Goal: Task Accomplishment & Management: Complete application form

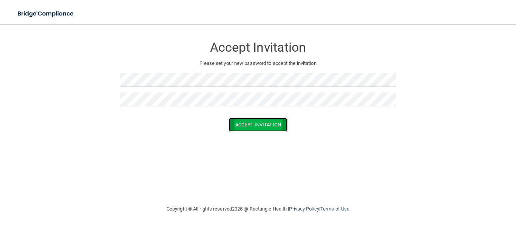
click at [246, 126] on button "Accept Invitation" at bounding box center [258, 125] width 58 height 14
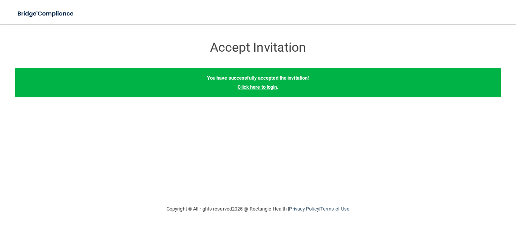
click at [257, 88] on link "Click here to login" at bounding box center [256, 87] width 39 height 6
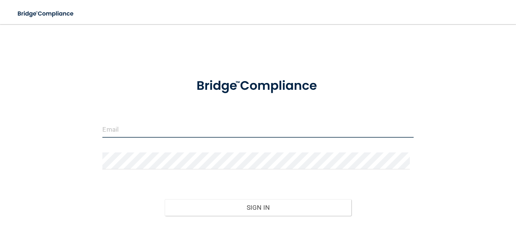
click at [200, 134] on input "email" at bounding box center [257, 129] width 311 height 17
type input "[PERSON_NAME][EMAIL_ADDRESS][DOMAIN_NAME]"
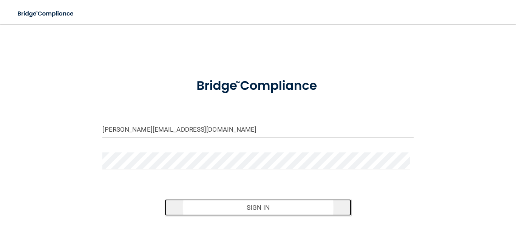
click at [242, 207] on button "Sign In" at bounding box center [258, 207] width 186 height 17
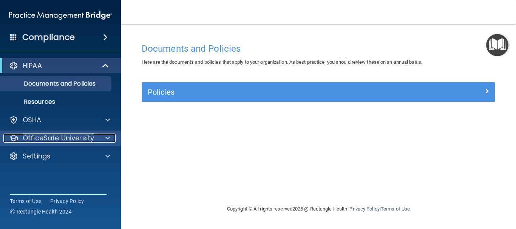
click at [61, 139] on p "OfficeSafe University" at bounding box center [58, 138] width 71 height 9
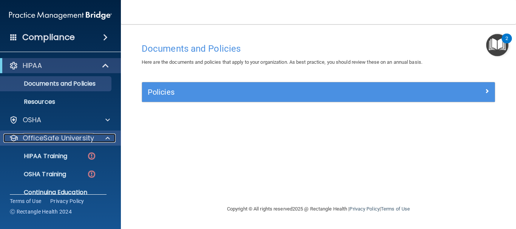
scroll to position [30, 0]
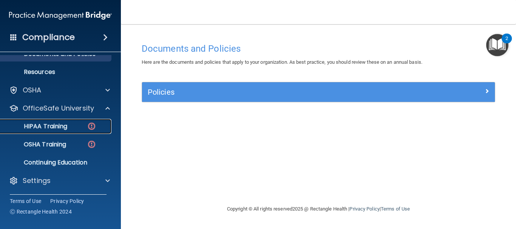
click at [63, 126] on p "HIPAA Training" at bounding box center [36, 127] width 62 height 8
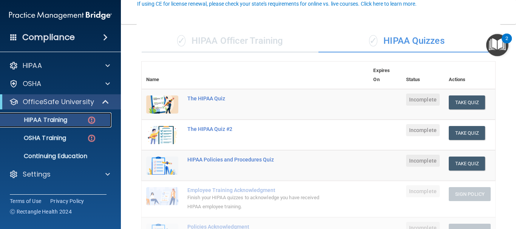
scroll to position [97, 0]
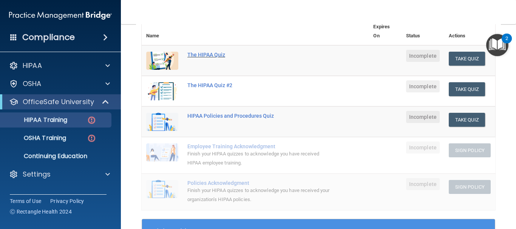
click at [202, 52] on div "The HIPAA Quiz" at bounding box center [258, 55] width 143 height 6
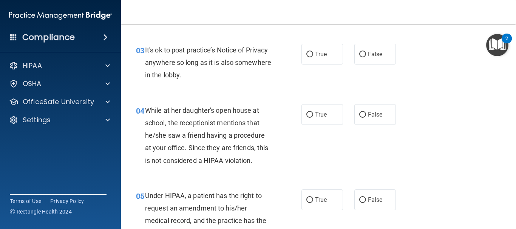
scroll to position [214, 0]
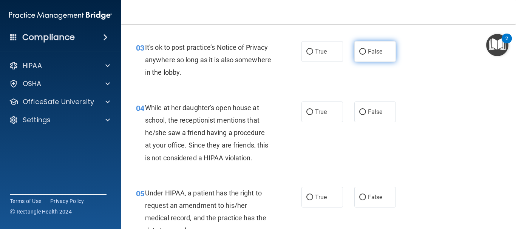
click at [359, 53] on input "False" at bounding box center [362, 52] width 7 height 6
radio input "true"
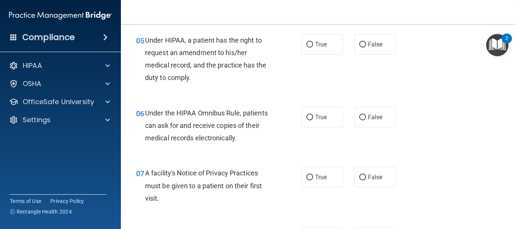
scroll to position [367, 0]
click at [374, 52] on label "False" at bounding box center [375, 44] width 42 height 21
click at [366, 48] on input "False" at bounding box center [362, 45] width 7 height 6
radio input "true"
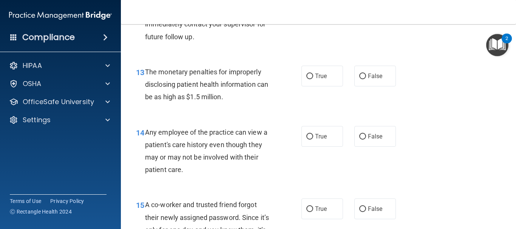
scroll to position [869, 0]
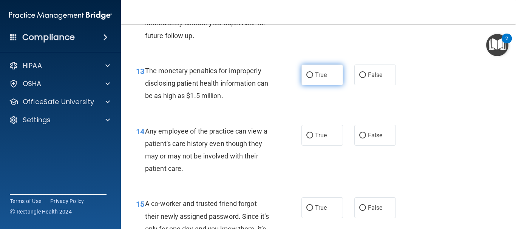
click at [310, 77] on input "True" at bounding box center [309, 75] width 7 height 6
radio input "true"
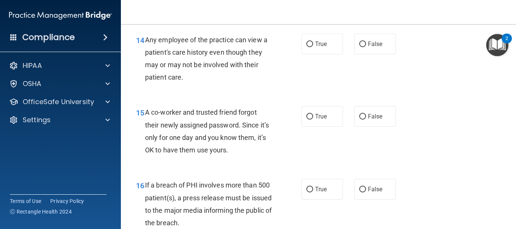
scroll to position [963, 0]
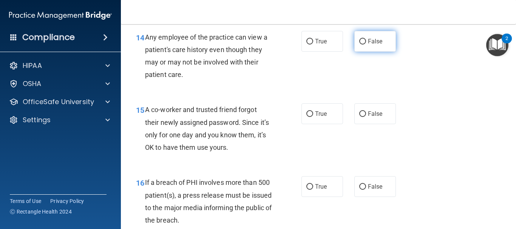
click at [354, 42] on label "False" at bounding box center [375, 41] width 42 height 21
click at [359, 42] on input "False" at bounding box center [362, 42] width 7 height 6
radio input "true"
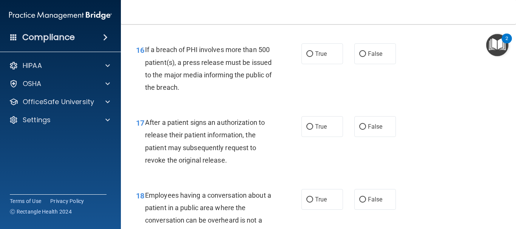
scroll to position [1107, 0]
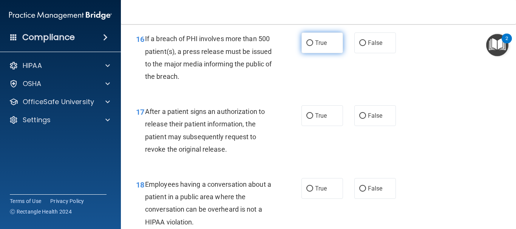
click at [332, 45] on label "True" at bounding box center [322, 42] width 42 height 21
click at [313, 45] on input "True" at bounding box center [309, 43] width 7 height 6
radio input "true"
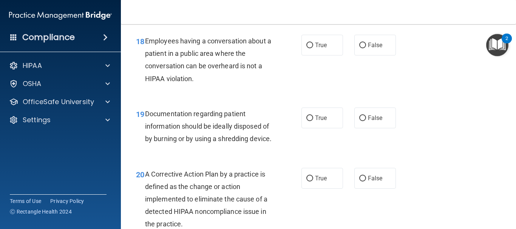
scroll to position [1257, 0]
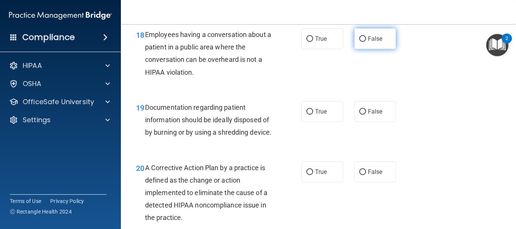
click at [362, 39] on label "False" at bounding box center [375, 38] width 42 height 21
click at [362, 39] on input "False" at bounding box center [362, 39] width 7 height 6
radio input "true"
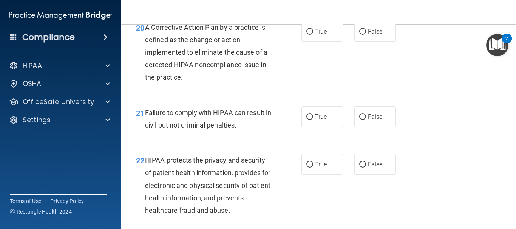
scroll to position [1400, 0]
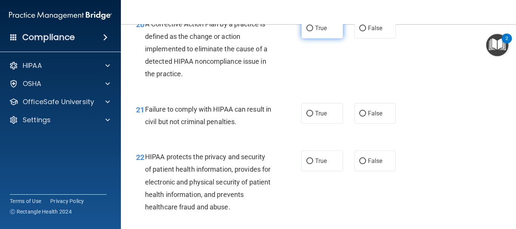
click at [314, 39] on label "True" at bounding box center [322, 28] width 42 height 21
click at [313, 31] on input "True" at bounding box center [309, 29] width 7 height 6
radio input "true"
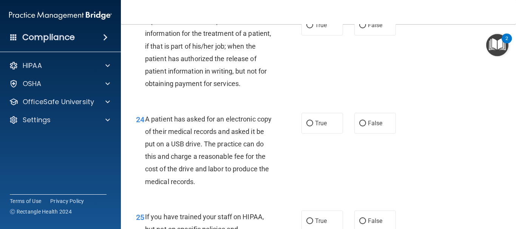
scroll to position [1615, 0]
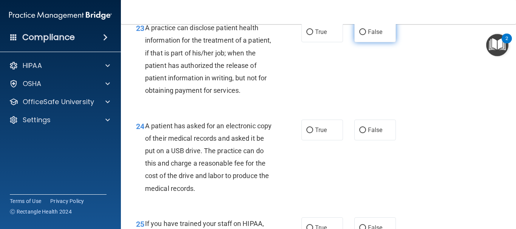
click at [374, 42] on label "False" at bounding box center [375, 32] width 42 height 21
click at [366, 35] on input "False" at bounding box center [362, 32] width 7 height 6
radio input "true"
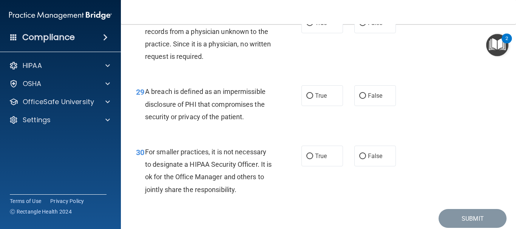
scroll to position [2038, 0]
click at [370, 27] on span "False" at bounding box center [375, 23] width 15 height 7
click at [366, 26] on input "False" at bounding box center [362, 24] width 7 height 6
radio input "true"
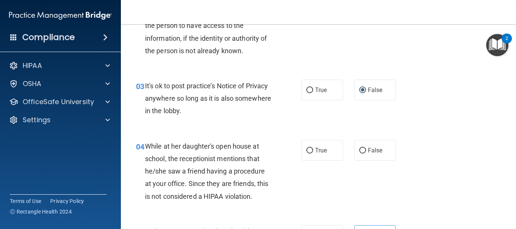
scroll to position [0, 0]
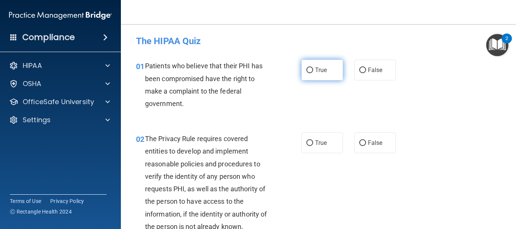
click at [311, 70] on label "True" at bounding box center [322, 70] width 42 height 21
click at [311, 70] on input "True" at bounding box center [309, 71] width 7 height 6
radio input "true"
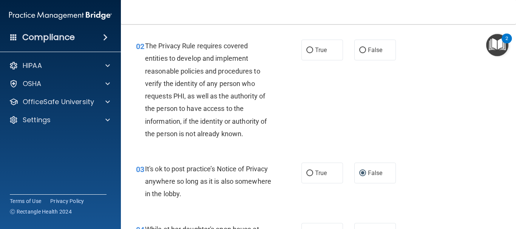
scroll to position [94, 0]
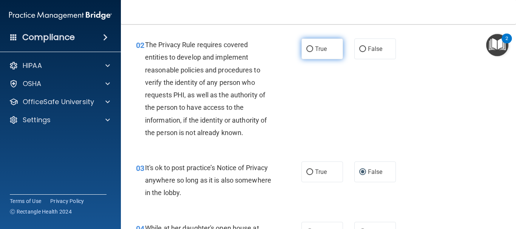
click at [316, 52] on label "True" at bounding box center [322, 49] width 42 height 21
click at [313, 52] on input "True" at bounding box center [309, 49] width 7 height 6
radio input "true"
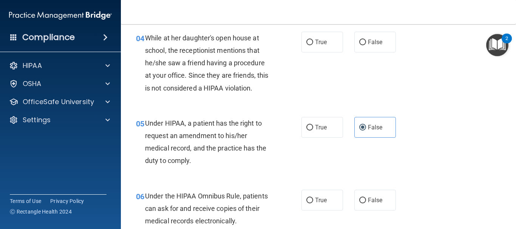
scroll to position [285, 0]
click at [368, 43] on span "False" at bounding box center [375, 41] width 15 height 7
click at [366, 43] on input "False" at bounding box center [362, 42] width 7 height 6
radio input "true"
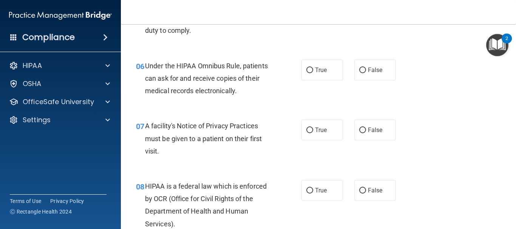
scroll to position [431, 0]
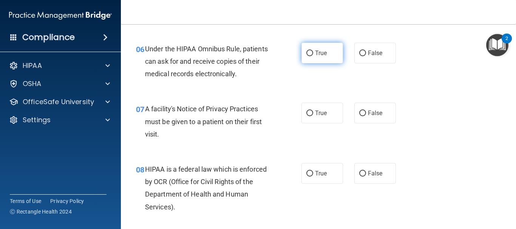
click at [314, 57] on label "True" at bounding box center [322, 53] width 42 height 21
click at [313, 56] on input "True" at bounding box center [309, 54] width 7 height 6
radio input "true"
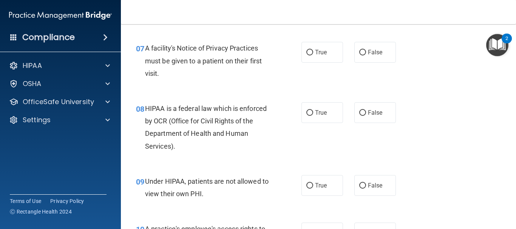
scroll to position [490, 0]
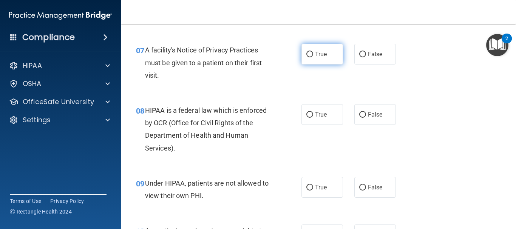
click at [326, 59] on label "True" at bounding box center [322, 54] width 42 height 21
click at [313, 57] on input "True" at bounding box center [309, 55] width 7 height 6
radio input "true"
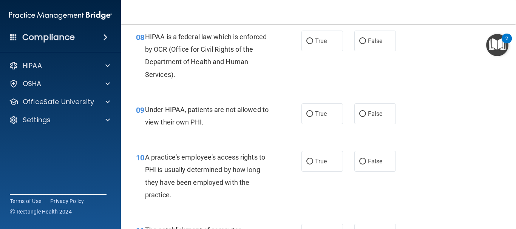
scroll to position [564, 0]
click at [308, 41] on input "True" at bounding box center [309, 42] width 7 height 6
radio input "true"
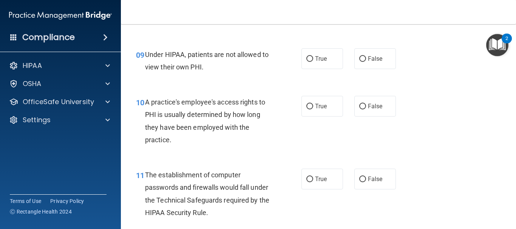
scroll to position [628, 0]
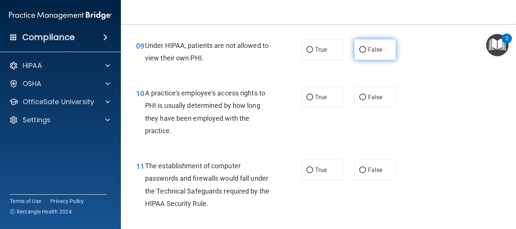
click at [382, 51] on label "False" at bounding box center [375, 49] width 42 height 21
click at [366, 51] on input "False" at bounding box center [362, 50] width 7 height 6
radio input "true"
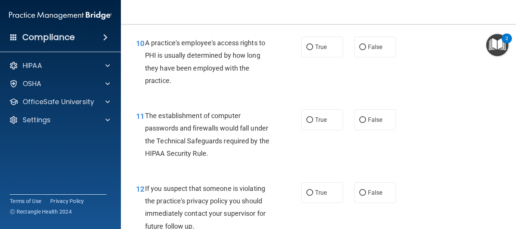
scroll to position [684, 0]
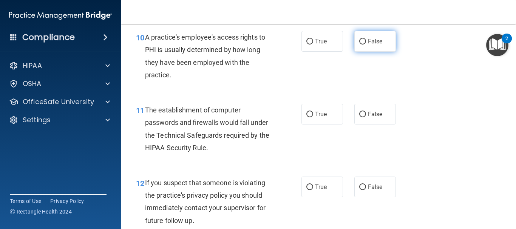
click at [373, 49] on label "False" at bounding box center [375, 41] width 42 height 21
click at [366, 45] on input "False" at bounding box center [362, 42] width 7 height 6
radio input "true"
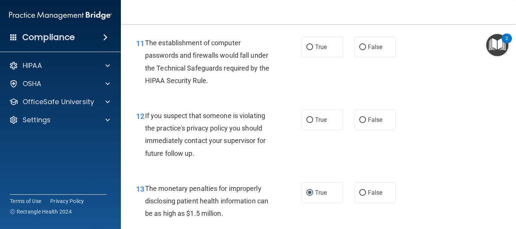
scroll to position [752, 0]
click at [314, 54] on label "True" at bounding box center [322, 46] width 42 height 21
click at [313, 50] on input "True" at bounding box center [309, 47] width 7 height 6
radio input "true"
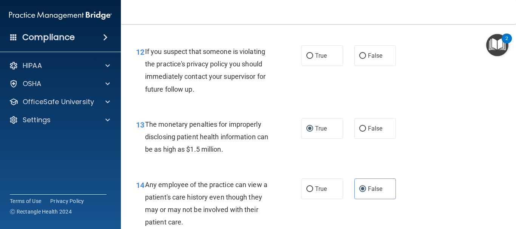
scroll to position [816, 0]
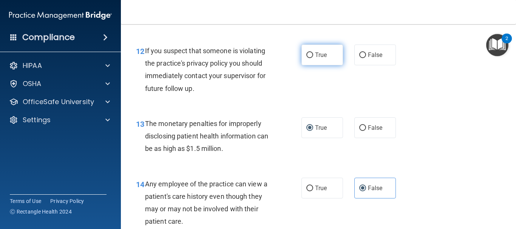
click at [316, 46] on label "True" at bounding box center [322, 55] width 42 height 21
click at [313, 52] on input "True" at bounding box center [309, 55] width 7 height 6
radio input "true"
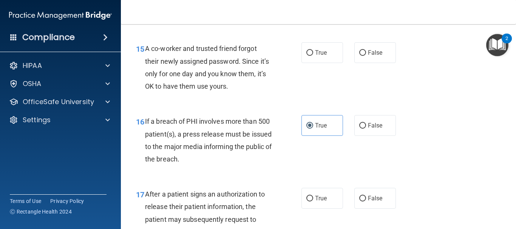
scroll to position [1024, 0]
click at [372, 59] on label "False" at bounding box center [375, 52] width 42 height 21
click at [366, 55] on input "False" at bounding box center [362, 53] width 7 height 6
radio input "true"
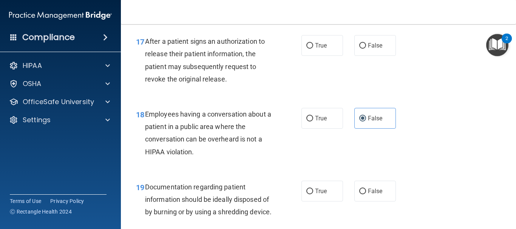
scroll to position [1171, 0]
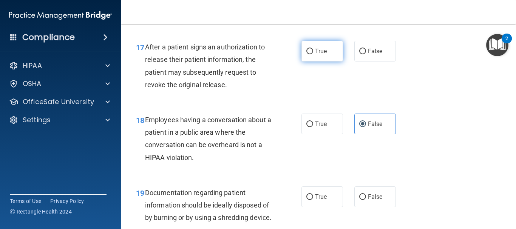
click at [325, 57] on label "True" at bounding box center [322, 51] width 42 height 21
click at [313, 54] on input "True" at bounding box center [309, 52] width 7 height 6
radio input "true"
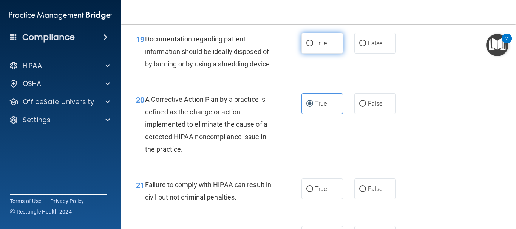
scroll to position [1318, 0]
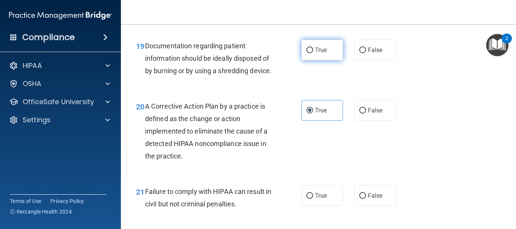
click at [308, 56] on label "True" at bounding box center [322, 50] width 42 height 21
click at [308, 53] on input "True" at bounding box center [309, 51] width 7 height 6
radio input "true"
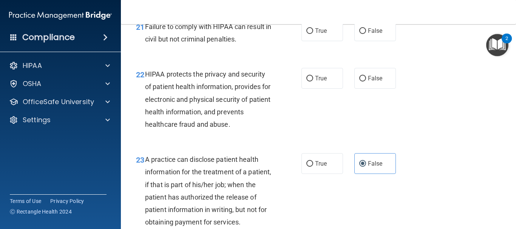
scroll to position [1480, 0]
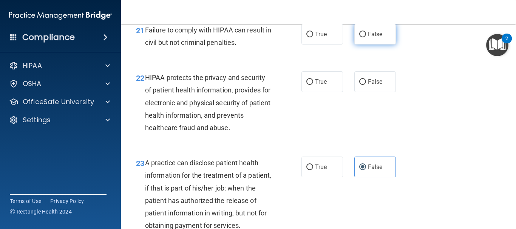
click at [367, 45] on label "False" at bounding box center [375, 34] width 42 height 21
click at [366, 37] on input "False" at bounding box center [362, 35] width 7 height 6
radio input "true"
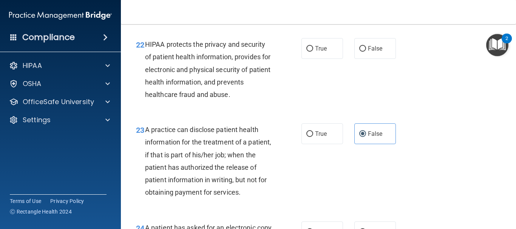
scroll to position [1533, 0]
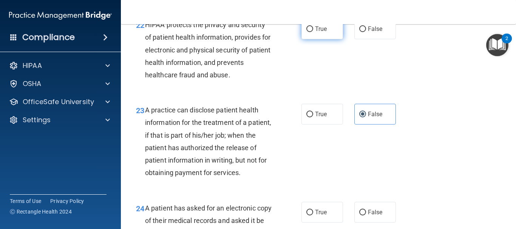
click at [319, 32] on span "True" at bounding box center [321, 28] width 12 height 7
click at [313, 32] on input "True" at bounding box center [309, 29] width 7 height 6
radio input "true"
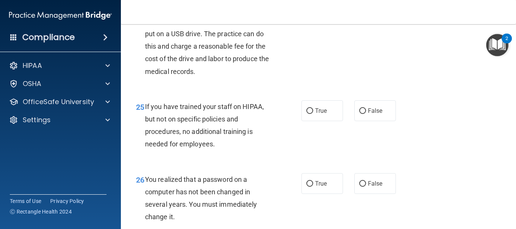
scroll to position [1732, 0]
click at [311, 23] on label "True" at bounding box center [322, 12] width 42 height 21
click at [311, 16] on input "True" at bounding box center [309, 13] width 7 height 6
radio input "true"
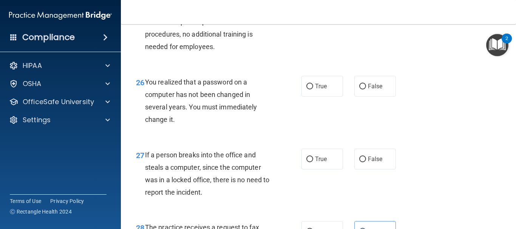
scroll to position [1823, 0]
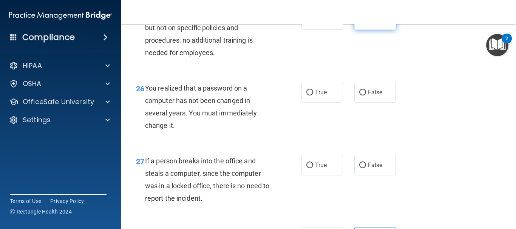
click at [358, 30] on label "False" at bounding box center [375, 19] width 42 height 21
click at [359, 23] on input "False" at bounding box center [362, 20] width 7 height 6
radio input "true"
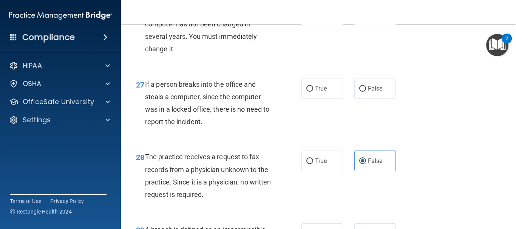
scroll to position [1899, 0]
click at [315, 26] on label "True" at bounding box center [322, 16] width 42 height 21
click at [313, 19] on input "True" at bounding box center [309, 17] width 7 height 6
radio input "true"
click at [384, 99] on label "False" at bounding box center [375, 89] width 42 height 21
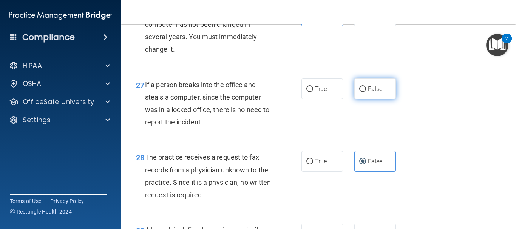
click at [366, 92] on input "False" at bounding box center [362, 89] width 7 height 6
radio input "true"
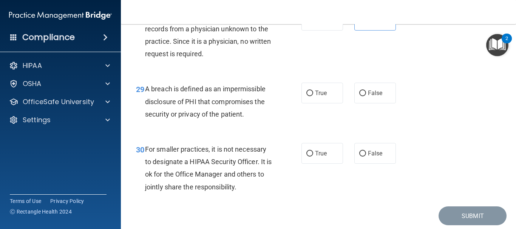
scroll to position [2092, 0]
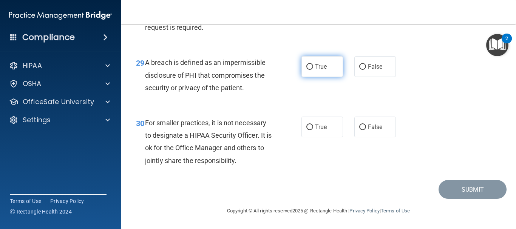
click at [320, 67] on span "True" at bounding box center [321, 66] width 12 height 7
click at [313, 67] on input "True" at bounding box center [309, 67] width 7 height 6
radio input "true"
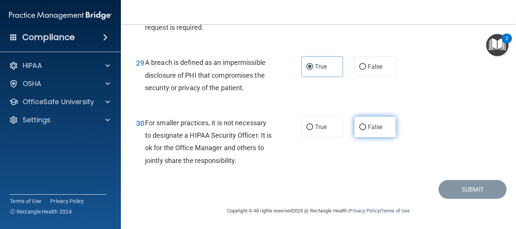
click at [368, 124] on span "False" at bounding box center [375, 126] width 15 height 7
click at [365, 125] on input "False" at bounding box center [362, 128] width 7 height 6
radio input "true"
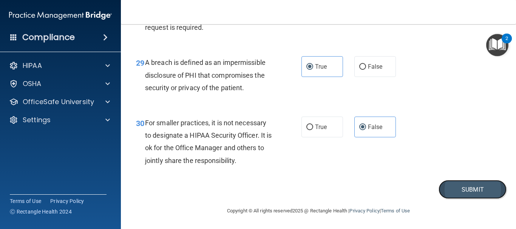
click at [444, 192] on button "Submit" at bounding box center [472, 189] width 68 height 19
click at [450, 188] on button "Submit" at bounding box center [472, 189] width 68 height 19
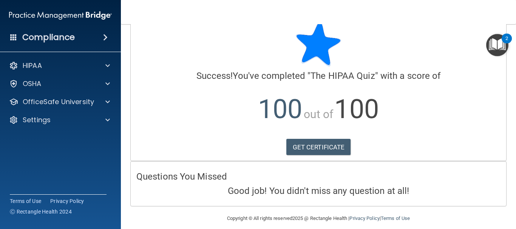
scroll to position [24, 0]
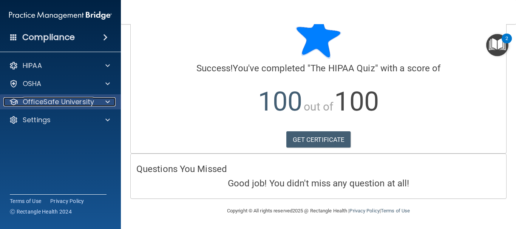
click at [71, 105] on p "OfficeSafe University" at bounding box center [58, 101] width 71 height 9
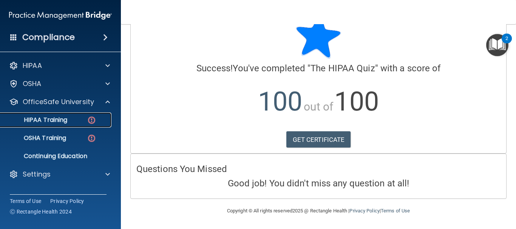
click at [57, 119] on p "HIPAA Training" at bounding box center [36, 120] width 62 height 8
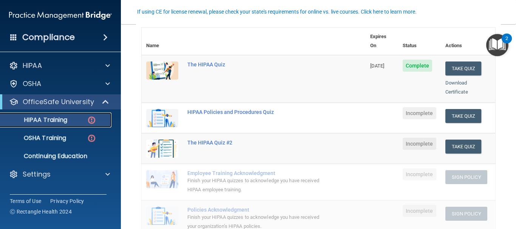
scroll to position [117, 0]
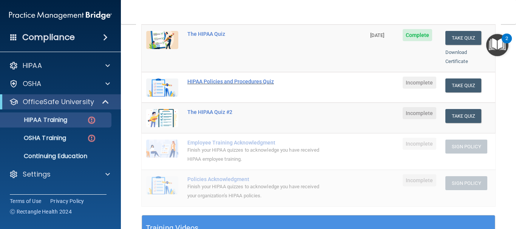
click at [234, 79] on div "HIPAA Policies and Procedures Quiz" at bounding box center [257, 82] width 140 height 6
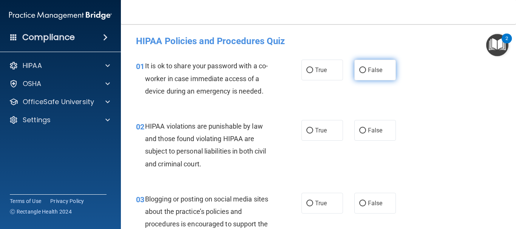
click at [369, 65] on label "False" at bounding box center [375, 70] width 42 height 21
click at [366, 68] on input "False" at bounding box center [362, 71] width 7 height 6
radio input "true"
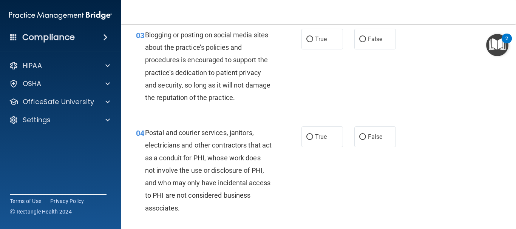
scroll to position [165, 0]
click at [358, 42] on label "False" at bounding box center [375, 38] width 42 height 21
click at [359, 42] on input "False" at bounding box center [362, 39] width 7 height 6
radio input "true"
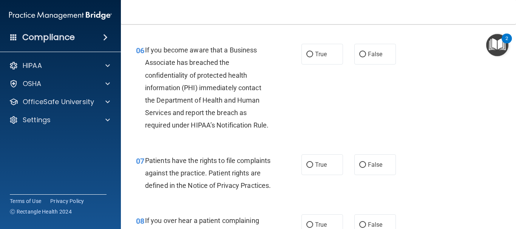
scroll to position [461, 0]
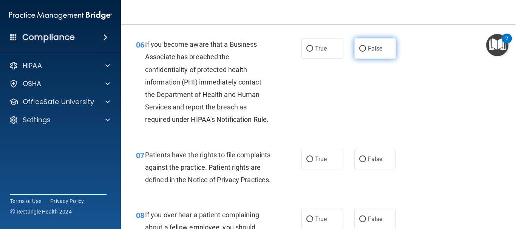
click at [360, 48] on input "False" at bounding box center [362, 49] width 7 height 6
radio input "true"
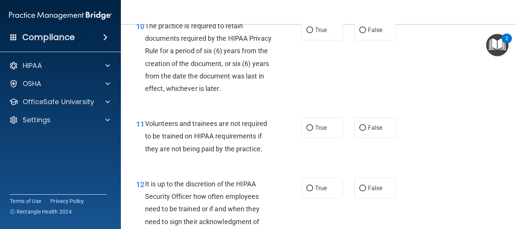
scroll to position [846, 0]
click at [325, 41] on label "True" at bounding box center [322, 30] width 42 height 21
click at [313, 34] on input "True" at bounding box center [309, 31] width 7 height 6
radio input "true"
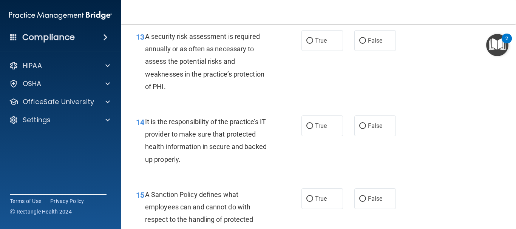
scroll to position [1080, 0]
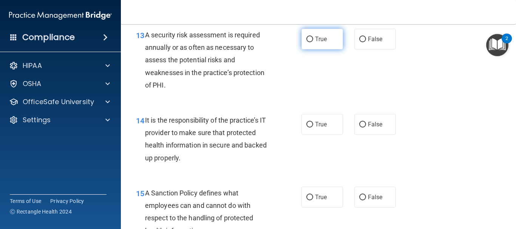
click at [320, 43] on span "True" at bounding box center [321, 38] width 12 height 7
click at [313, 42] on input "True" at bounding box center [309, 40] width 7 height 6
radio input "true"
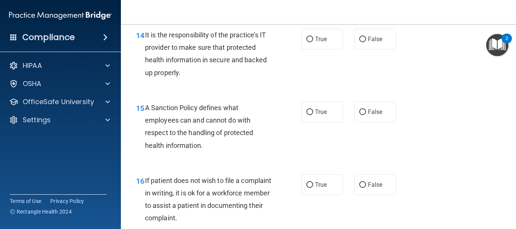
scroll to position [1160, 0]
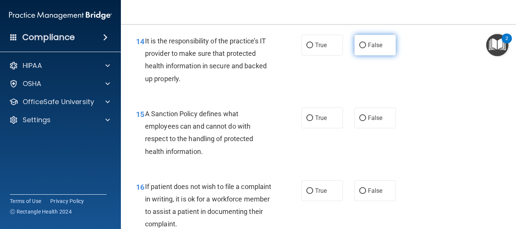
click at [373, 49] on span "False" at bounding box center [375, 45] width 15 height 7
click at [366, 48] on input "False" at bounding box center [362, 46] width 7 height 6
radio input "true"
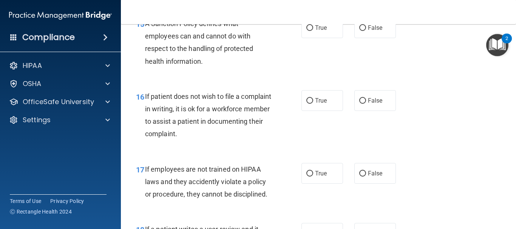
scroll to position [1251, 0]
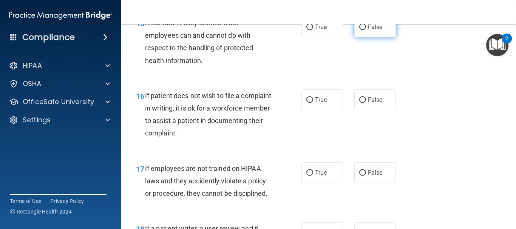
click at [361, 30] on input "False" at bounding box center [362, 28] width 7 height 6
radio input "true"
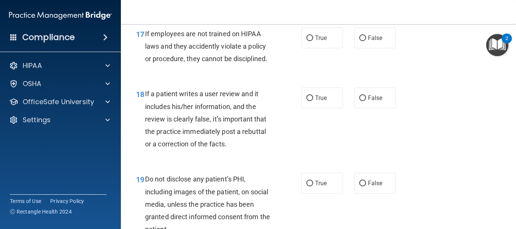
scroll to position [1386, 0]
click at [379, 48] on label "False" at bounding box center [375, 37] width 42 height 21
click at [366, 41] on input "False" at bounding box center [362, 38] width 7 height 6
radio input "true"
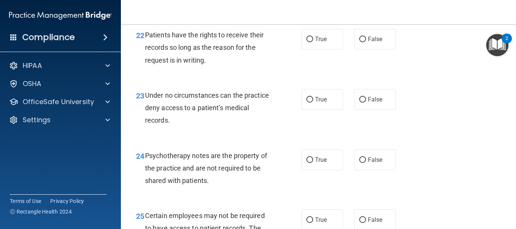
scroll to position [1764, 0]
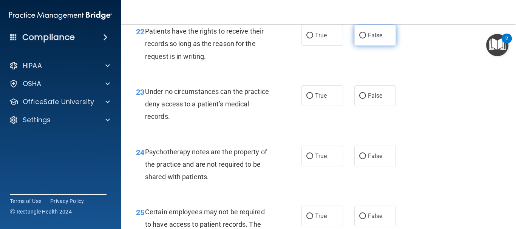
click at [370, 39] on span "False" at bounding box center [375, 35] width 15 height 7
click at [366, 39] on input "False" at bounding box center [362, 36] width 7 height 6
radio input "true"
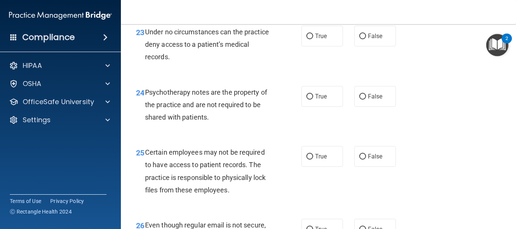
scroll to position [1823, 0]
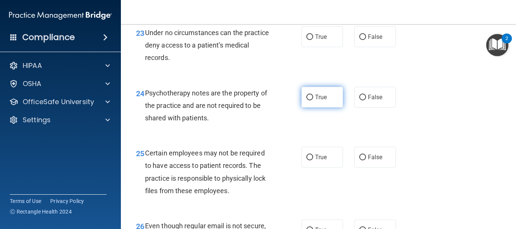
click at [315, 101] on span "True" at bounding box center [321, 97] width 12 height 7
click at [312, 100] on input "True" at bounding box center [309, 98] width 7 height 6
radio input "true"
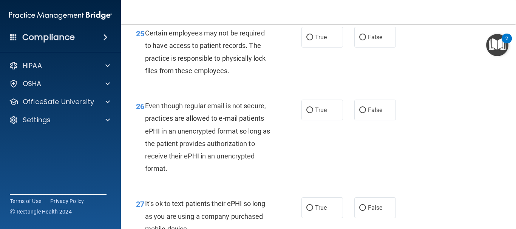
scroll to position [1944, 0]
click at [316, 40] on span "True" at bounding box center [321, 36] width 12 height 7
click at [313, 40] on input "True" at bounding box center [309, 37] width 7 height 6
radio input "true"
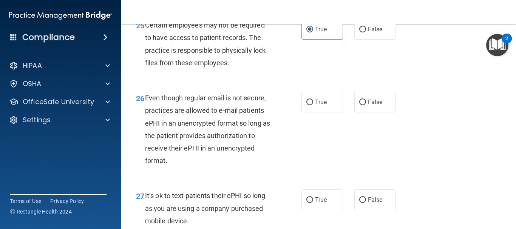
scroll to position [1950, 0]
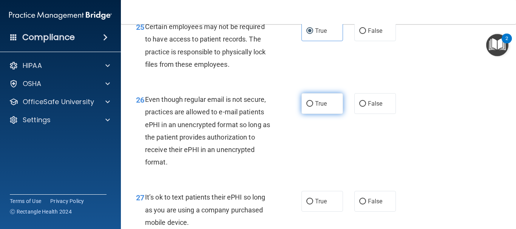
click at [327, 114] on label "True" at bounding box center [322, 103] width 42 height 21
click at [313, 107] on input "True" at bounding box center [309, 104] width 7 height 6
radio input "true"
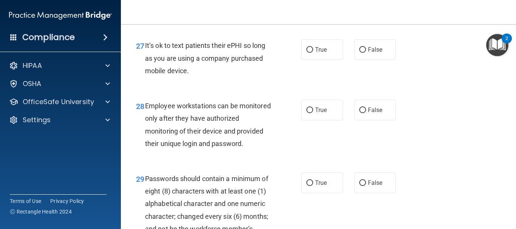
scroll to position [2102, 0]
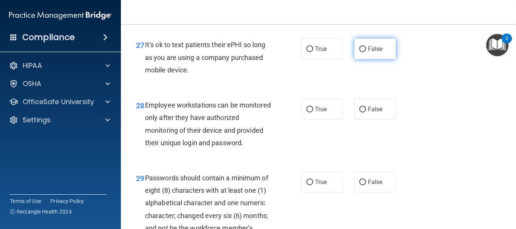
click at [363, 59] on label "False" at bounding box center [375, 49] width 42 height 21
click at [363, 52] on input "False" at bounding box center [362, 49] width 7 height 6
radio input "true"
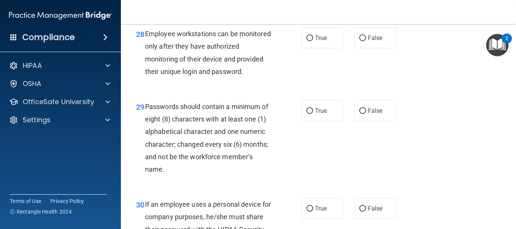
scroll to position [2172, 0]
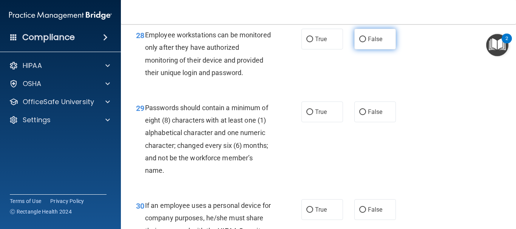
click at [362, 49] on label "False" at bounding box center [375, 39] width 42 height 21
click at [362, 42] on input "False" at bounding box center [362, 40] width 7 height 6
radio input "true"
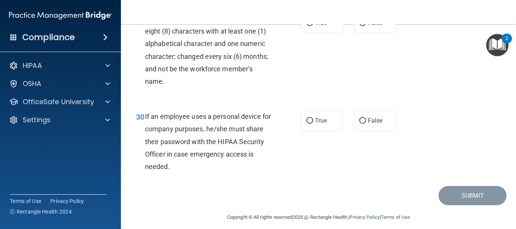
scroll to position [2263, 0]
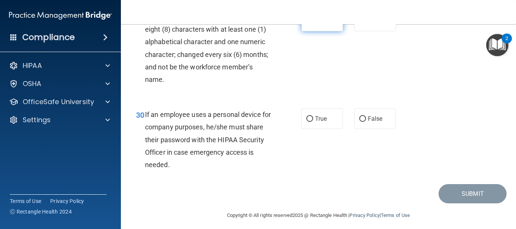
click at [317, 25] on span "True" at bounding box center [321, 20] width 12 height 7
click at [313, 24] on input "True" at bounding box center [309, 21] width 7 height 6
radio input "true"
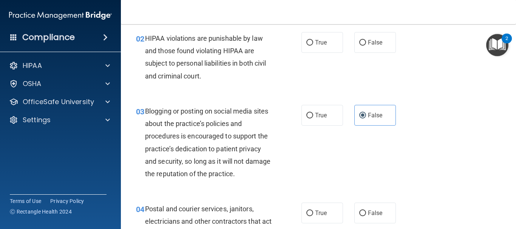
scroll to position [85, 0]
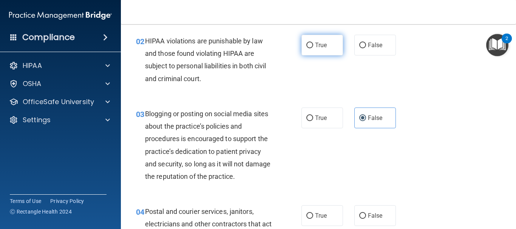
click at [310, 44] on input "True" at bounding box center [309, 46] width 7 height 6
radio input "true"
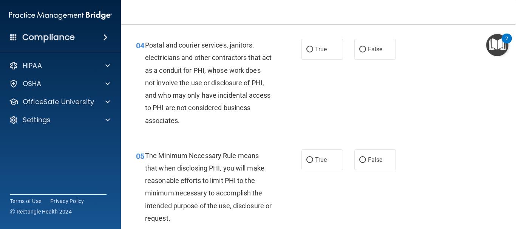
scroll to position [253, 0]
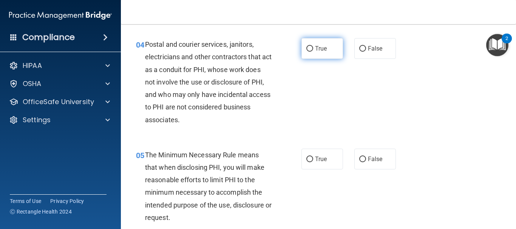
click at [313, 55] on label "True" at bounding box center [322, 48] width 42 height 21
click at [313, 52] on input "True" at bounding box center [309, 49] width 7 height 6
radio input "true"
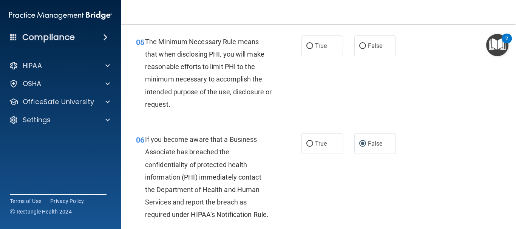
scroll to position [361, 0]
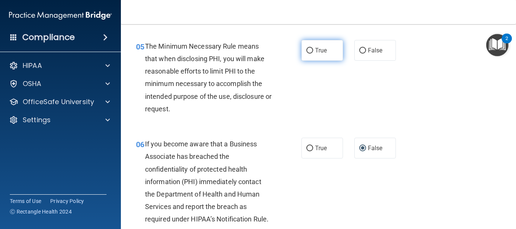
click at [305, 59] on label "True" at bounding box center [322, 50] width 42 height 21
click at [306, 54] on input "True" at bounding box center [309, 51] width 7 height 6
radio input "true"
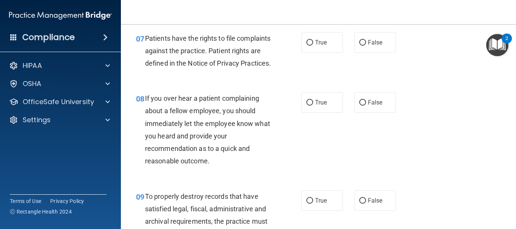
scroll to position [573, 0]
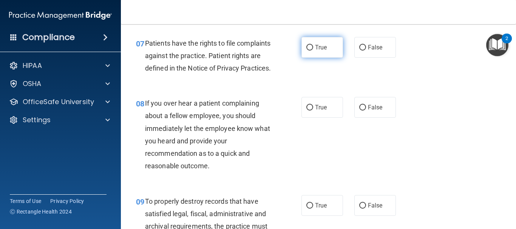
click at [320, 50] on span "True" at bounding box center [321, 47] width 12 height 7
click at [313, 50] on input "True" at bounding box center [309, 48] width 7 height 6
radio input "true"
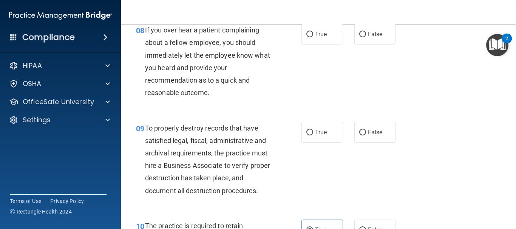
scroll to position [643, 0]
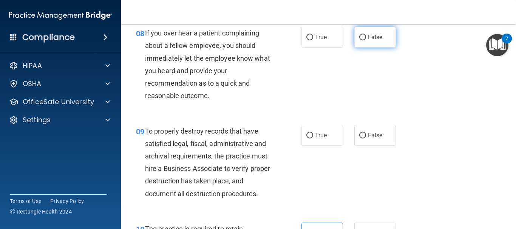
click at [360, 40] on input "False" at bounding box center [362, 38] width 7 height 6
radio input "true"
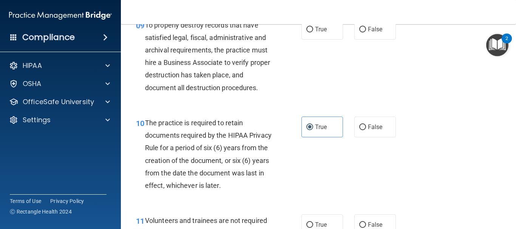
scroll to position [749, 0]
click at [360, 33] on input "False" at bounding box center [362, 30] width 7 height 6
radio input "true"
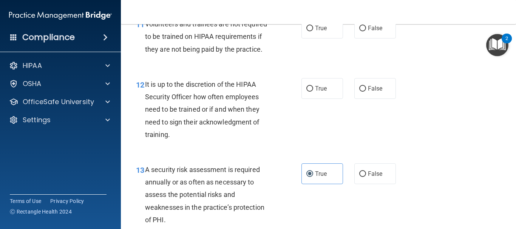
scroll to position [945, 0]
click at [371, 39] on label "False" at bounding box center [375, 28] width 42 height 21
click at [366, 32] on input "False" at bounding box center [362, 29] width 7 height 6
radio input "true"
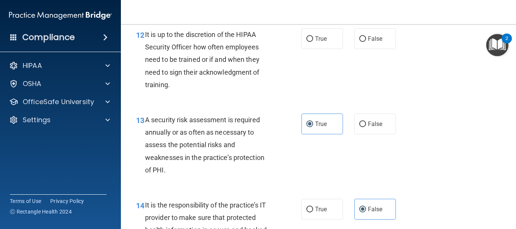
scroll to position [992, 0]
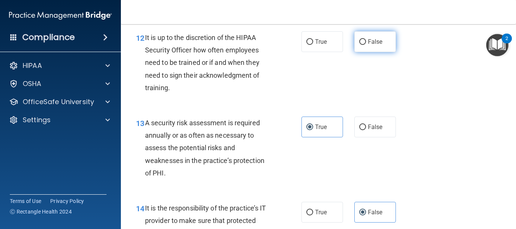
click at [368, 45] on span "False" at bounding box center [375, 41] width 15 height 7
click at [366, 45] on input "False" at bounding box center [362, 42] width 7 height 6
radio input "true"
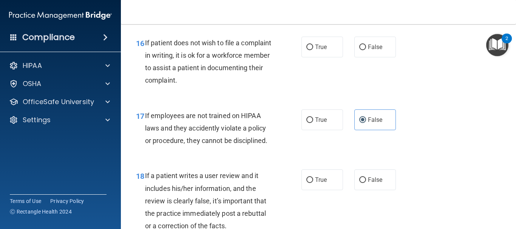
scroll to position [1306, 0]
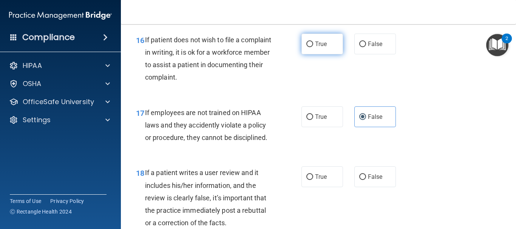
click at [306, 47] on input "True" at bounding box center [309, 45] width 7 height 6
radio input "true"
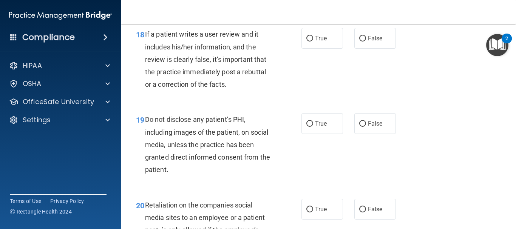
scroll to position [1447, 0]
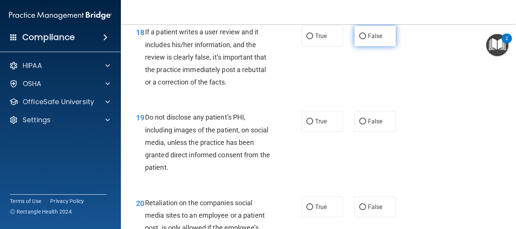
click at [378, 40] on span "False" at bounding box center [375, 35] width 15 height 7
click at [366, 39] on input "False" at bounding box center [362, 37] width 7 height 6
radio input "true"
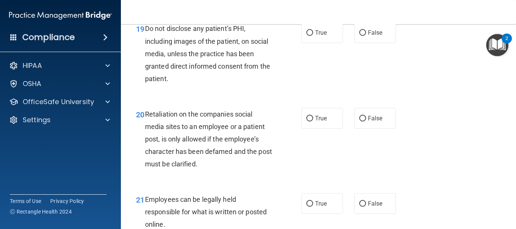
scroll to position [1533, 0]
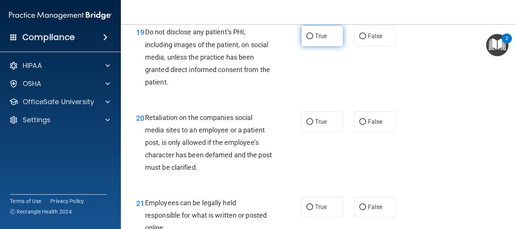
click at [306, 39] on input "True" at bounding box center [309, 37] width 7 height 6
radio input "true"
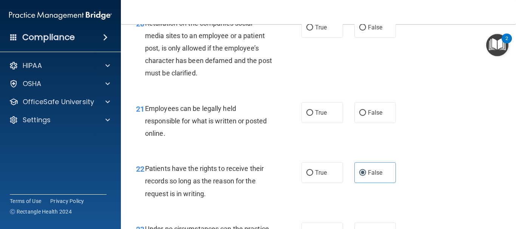
scroll to position [1627, 0]
click at [369, 31] on span "False" at bounding box center [375, 27] width 15 height 7
click at [366, 31] on input "False" at bounding box center [362, 28] width 7 height 6
radio input "true"
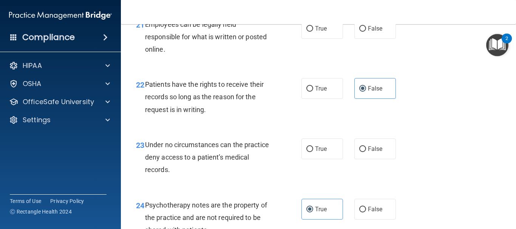
scroll to position [1709, 0]
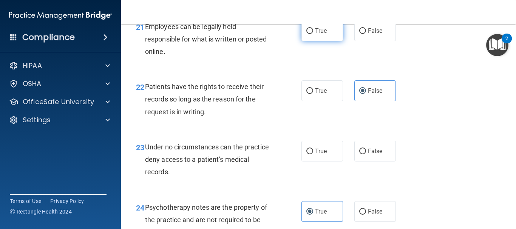
click at [324, 41] on label "True" at bounding box center [322, 30] width 42 height 21
click at [313, 34] on input "True" at bounding box center [309, 31] width 7 height 6
radio input "true"
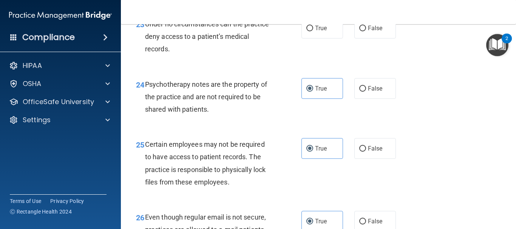
scroll to position [1829, 0]
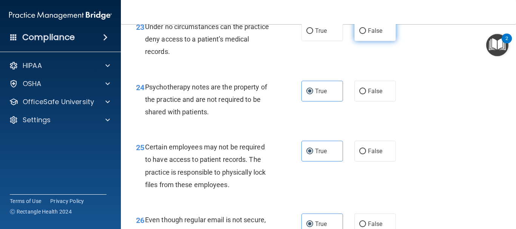
click at [363, 41] on label "False" at bounding box center [375, 30] width 42 height 21
click at [363, 34] on input "False" at bounding box center [362, 31] width 7 height 6
radio input "true"
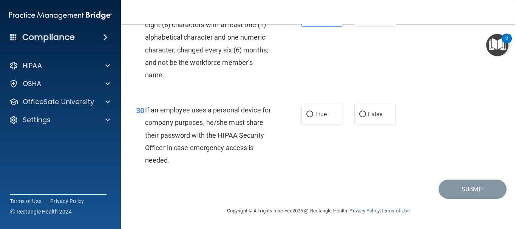
scroll to position [2293, 0]
click at [354, 117] on label "False" at bounding box center [375, 114] width 42 height 21
click at [359, 117] on input "False" at bounding box center [362, 115] width 7 height 6
radio input "true"
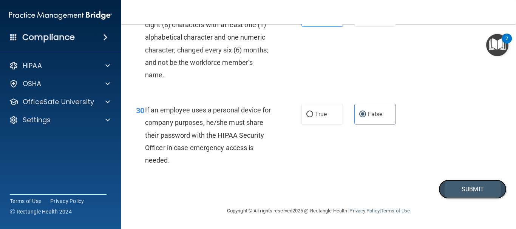
click at [453, 186] on button "Submit" at bounding box center [472, 189] width 68 height 19
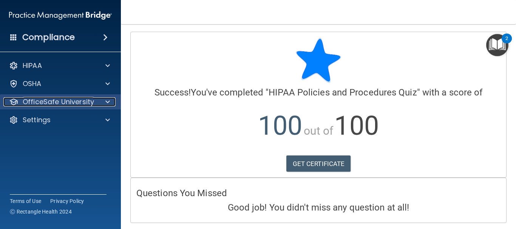
click at [79, 106] on p "OfficeSafe University" at bounding box center [58, 101] width 71 height 9
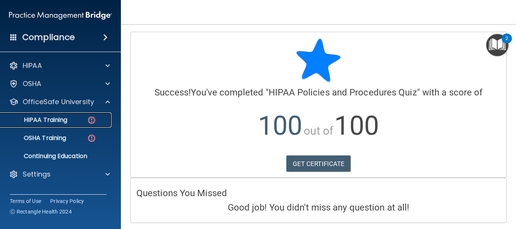
click at [77, 117] on div "HIPAA Training" at bounding box center [56, 120] width 103 height 8
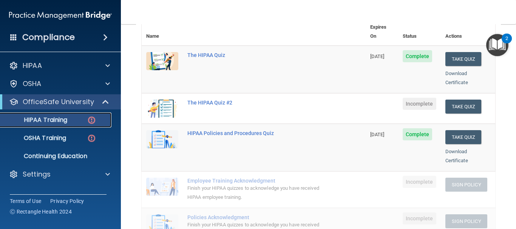
scroll to position [91, 0]
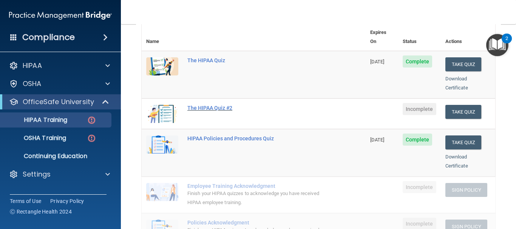
click at [201, 105] on div "The HIPAA Quiz #2" at bounding box center [257, 108] width 140 height 6
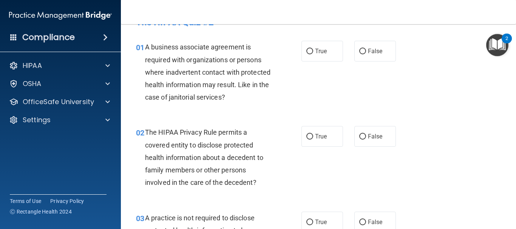
scroll to position [26, 0]
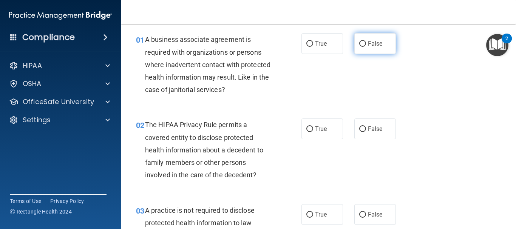
click at [358, 48] on label "False" at bounding box center [375, 43] width 42 height 21
click at [359, 47] on input "False" at bounding box center [362, 44] width 7 height 6
radio input "true"
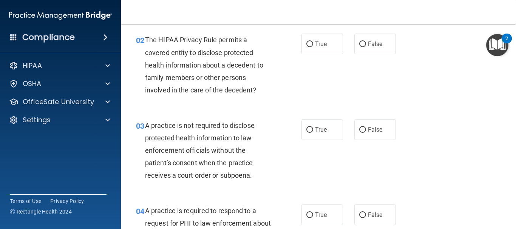
scroll to position [112, 0]
click at [332, 40] on label "True" at bounding box center [322, 43] width 42 height 21
click at [313, 41] on input "True" at bounding box center [309, 44] width 7 height 6
radio input "true"
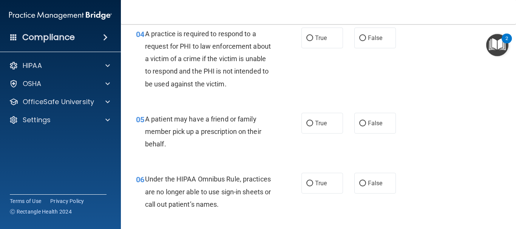
scroll to position [288, 0]
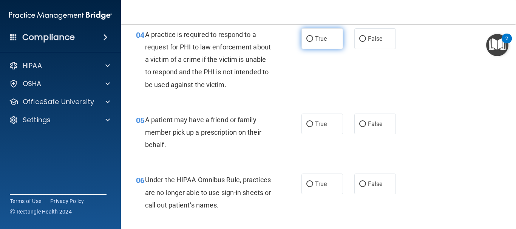
click at [334, 41] on label "True" at bounding box center [322, 38] width 42 height 21
click at [313, 41] on input "True" at bounding box center [309, 39] width 7 height 6
radio input "true"
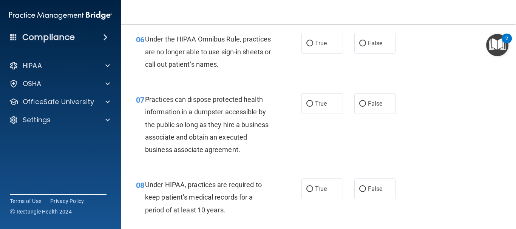
scroll to position [426, 0]
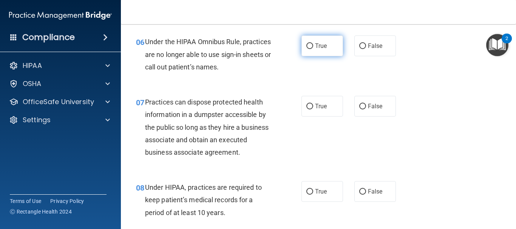
click at [315, 51] on label "True" at bounding box center [322, 45] width 42 height 21
click at [313, 49] on input "True" at bounding box center [309, 46] width 7 height 6
radio input "true"
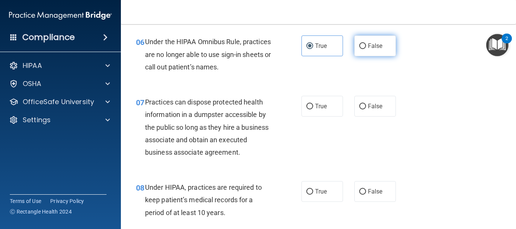
click at [370, 45] on span "False" at bounding box center [375, 45] width 15 height 7
click at [366, 45] on input "False" at bounding box center [362, 46] width 7 height 6
radio input "true"
radio input "false"
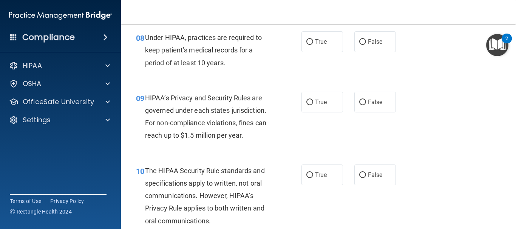
scroll to position [575, 0]
click at [368, 45] on span "False" at bounding box center [375, 42] width 15 height 7
click at [365, 45] on input "False" at bounding box center [362, 43] width 7 height 6
radio input "true"
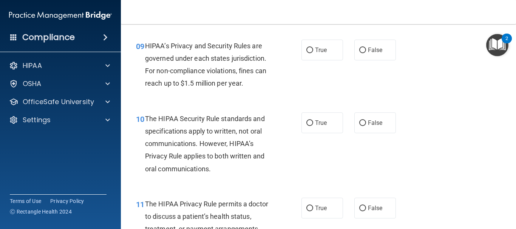
scroll to position [628, 0]
click at [386, 54] on label "False" at bounding box center [375, 49] width 42 height 21
click at [366, 53] on input "False" at bounding box center [362, 50] width 7 height 6
radio input "true"
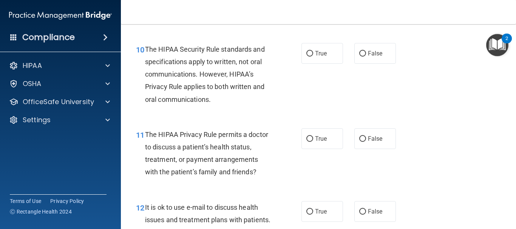
scroll to position [710, 0]
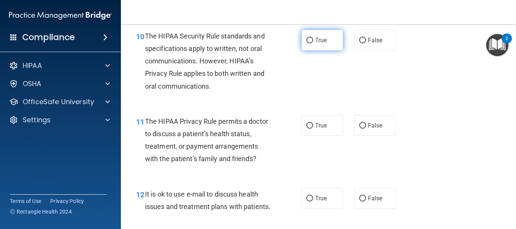
click at [306, 41] on input "True" at bounding box center [309, 41] width 7 height 6
radio input "true"
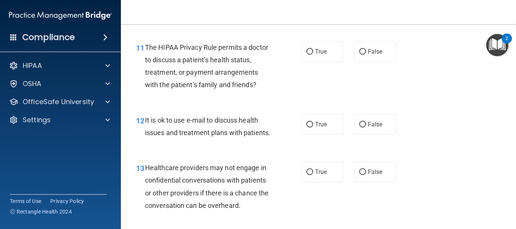
scroll to position [787, 0]
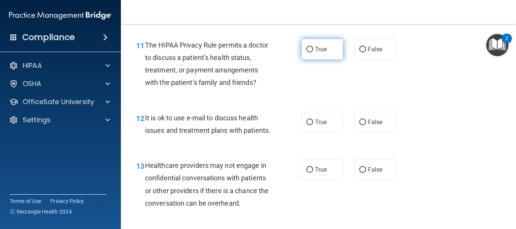
click at [332, 51] on label "True" at bounding box center [322, 49] width 42 height 21
click at [313, 51] on input "True" at bounding box center [309, 50] width 7 height 6
radio input "true"
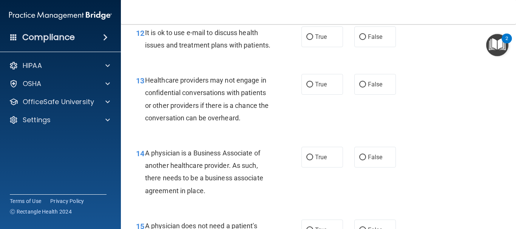
scroll to position [866, 0]
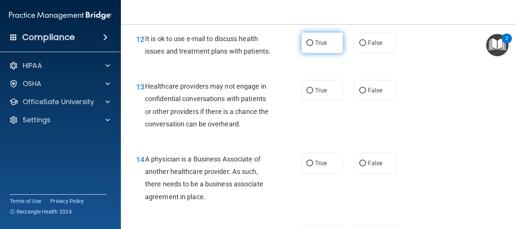
click at [306, 41] on input "True" at bounding box center [309, 43] width 7 height 6
radio input "true"
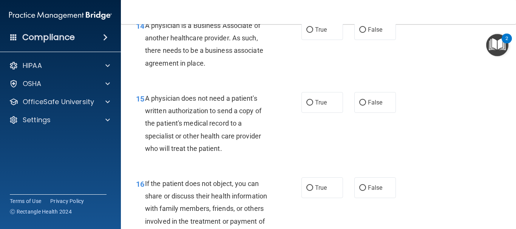
scroll to position [998, 0]
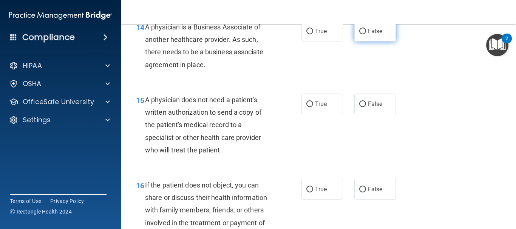
click at [380, 42] on label "False" at bounding box center [375, 31] width 42 height 21
click at [366, 34] on input "False" at bounding box center [362, 32] width 7 height 6
radio input "true"
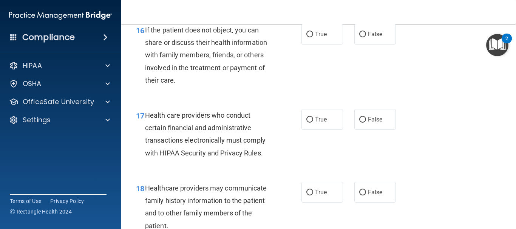
scroll to position [1151, 0]
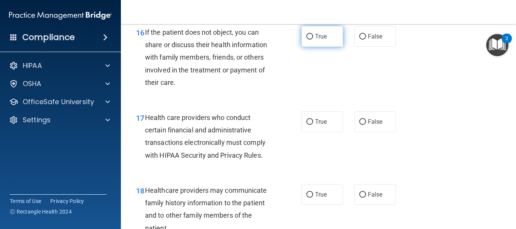
click at [317, 40] on span "True" at bounding box center [321, 36] width 12 height 7
click at [313, 40] on input "True" at bounding box center [309, 37] width 7 height 6
radio input "true"
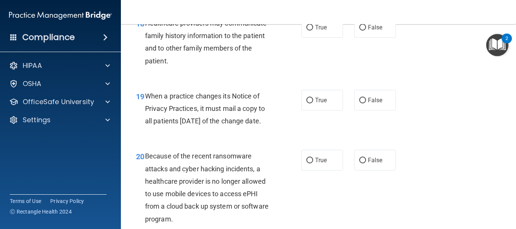
scroll to position [1312, 0]
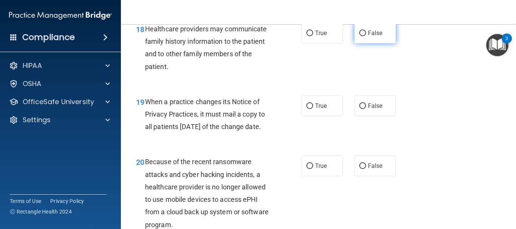
click at [378, 43] on label "False" at bounding box center [375, 33] width 42 height 21
click at [366, 36] on input "False" at bounding box center [362, 34] width 7 height 6
radio input "true"
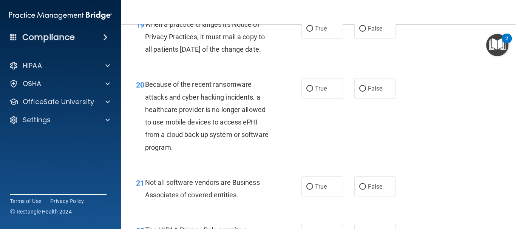
scroll to position [1389, 0]
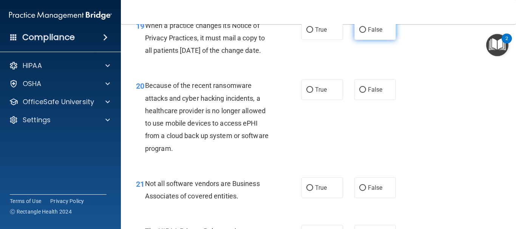
click at [372, 33] on span "False" at bounding box center [375, 29] width 15 height 7
click at [366, 33] on input "False" at bounding box center [362, 30] width 7 height 6
radio input "true"
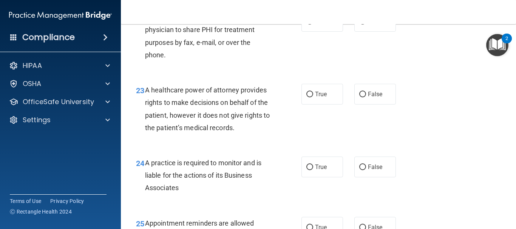
scroll to position [1600, 0]
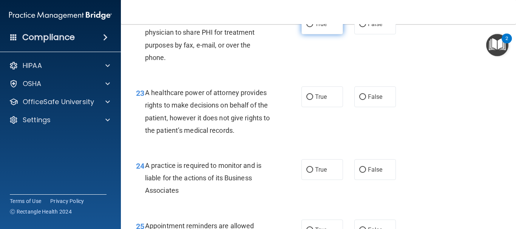
click at [303, 34] on label "True" at bounding box center [322, 24] width 42 height 21
click at [306, 27] on input "True" at bounding box center [309, 25] width 7 height 6
radio input "true"
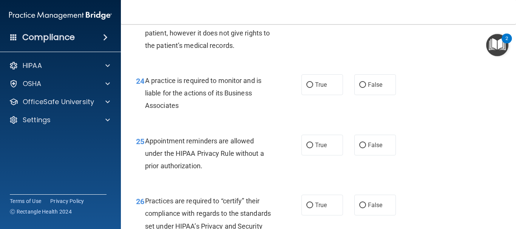
scroll to position [1682, 0]
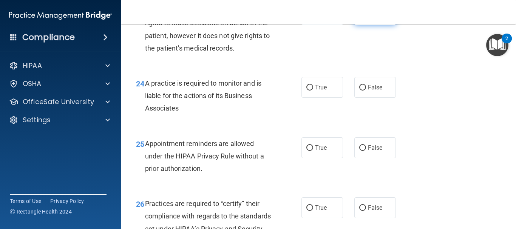
click at [359, 18] on input "False" at bounding box center [362, 15] width 7 height 6
radio input "true"
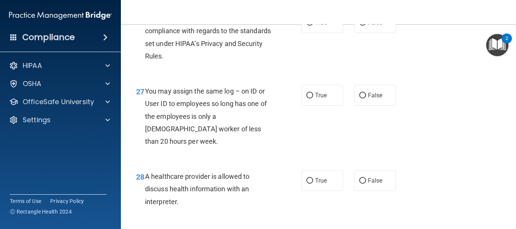
scroll to position [1867, 0]
click at [376, 26] on span "False" at bounding box center [375, 22] width 15 height 7
click at [366, 26] on input "False" at bounding box center [362, 23] width 7 height 6
radio input "true"
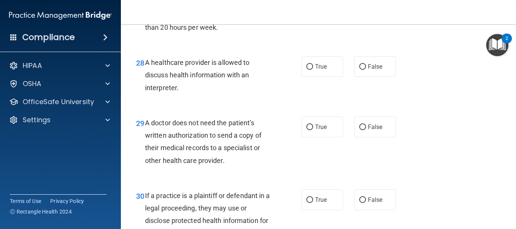
scroll to position [2014, 0]
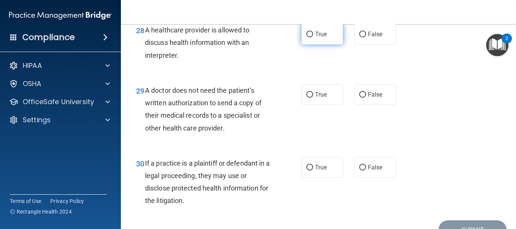
click at [327, 45] on label "True" at bounding box center [322, 34] width 42 height 21
click at [313, 37] on input "True" at bounding box center [309, 35] width 7 height 6
radio input "true"
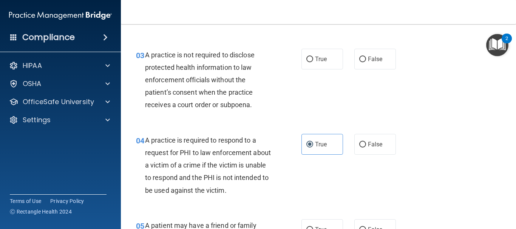
scroll to position [191, 0]
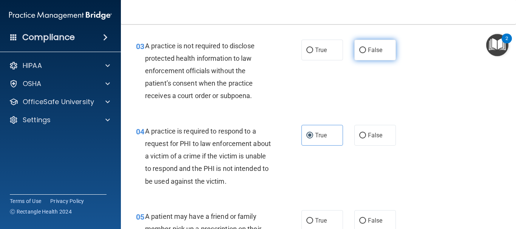
click at [364, 59] on label "False" at bounding box center [375, 50] width 42 height 21
click at [364, 53] on input "False" at bounding box center [362, 51] width 7 height 6
radio input "true"
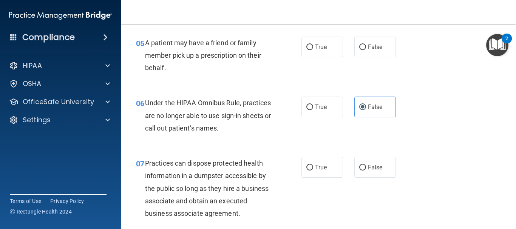
scroll to position [364, 0]
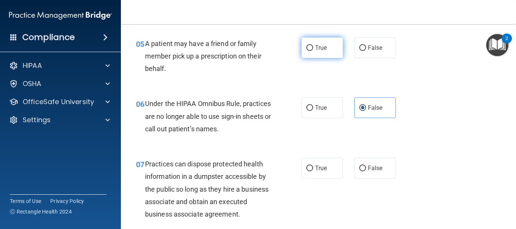
click at [306, 47] on input "True" at bounding box center [309, 48] width 7 height 6
radio input "true"
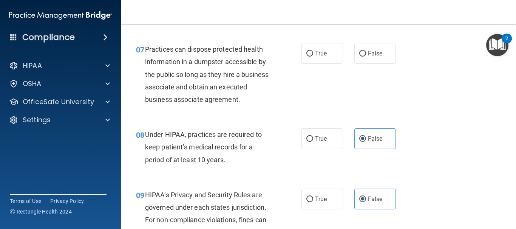
scroll to position [476, 0]
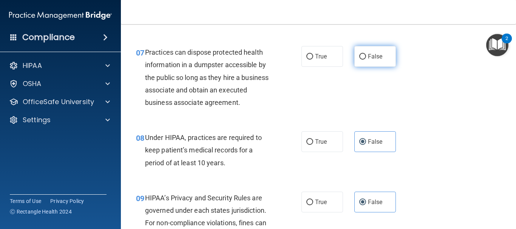
click at [372, 59] on span "False" at bounding box center [375, 56] width 15 height 7
click at [366, 59] on input "False" at bounding box center [362, 57] width 7 height 6
radio input "true"
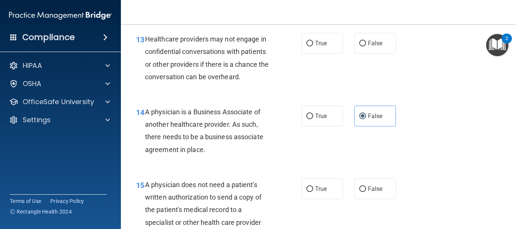
scroll to position [925, 0]
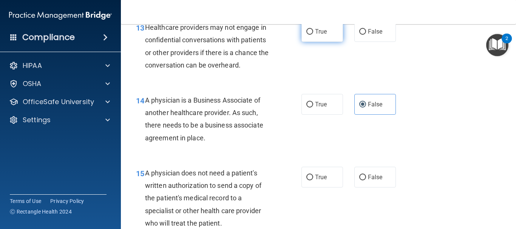
click at [325, 42] on label "True" at bounding box center [322, 31] width 42 height 21
click at [313, 35] on input "True" at bounding box center [309, 32] width 7 height 6
radio input "true"
click at [368, 35] on span "False" at bounding box center [375, 31] width 15 height 7
click at [366, 35] on input "False" at bounding box center [362, 32] width 7 height 6
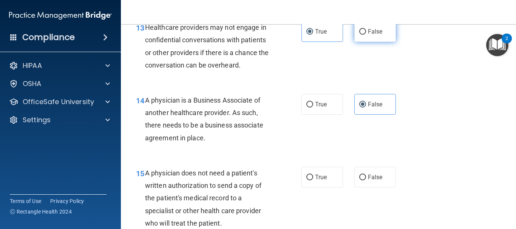
radio input "true"
radio input "false"
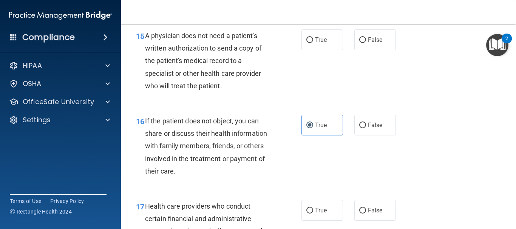
scroll to position [1063, 0]
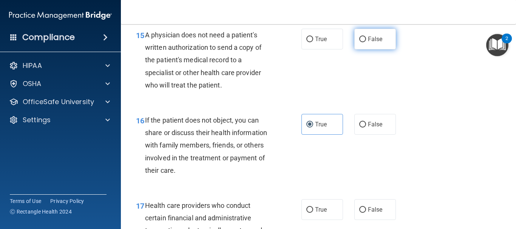
click at [381, 49] on label "False" at bounding box center [375, 39] width 42 height 21
click at [366, 42] on input "False" at bounding box center [362, 40] width 7 height 6
radio input "true"
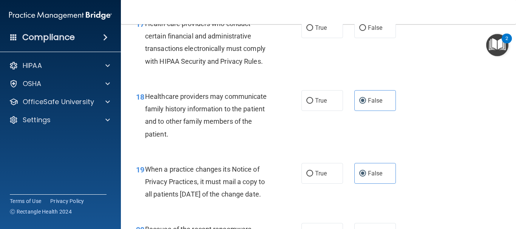
scroll to position [1242, 0]
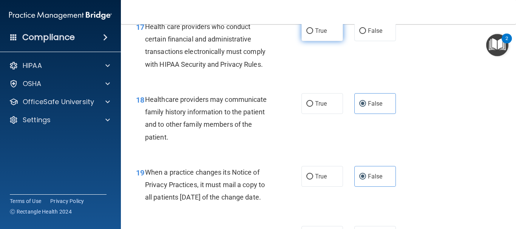
click at [318, 34] on span "True" at bounding box center [321, 30] width 12 height 7
click at [313, 34] on input "True" at bounding box center [309, 31] width 7 height 6
radio input "true"
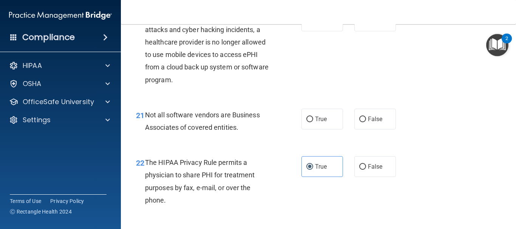
scroll to position [1456, 0]
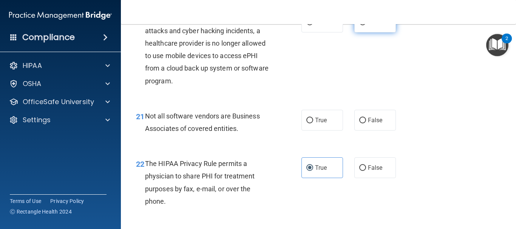
click at [385, 32] on label "False" at bounding box center [375, 22] width 42 height 21
click at [366, 25] on input "False" at bounding box center [362, 23] width 7 height 6
radio input "true"
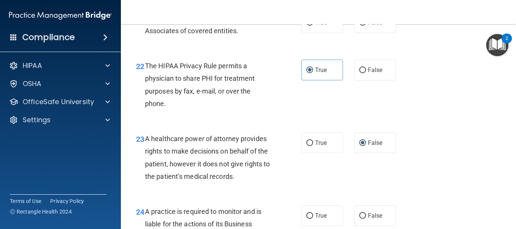
scroll to position [1553, 0]
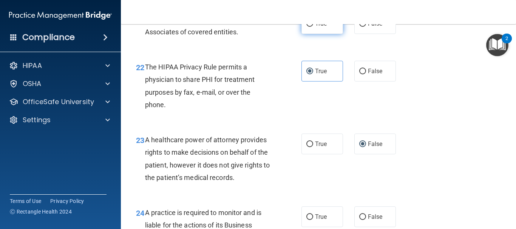
click at [309, 27] on input "True" at bounding box center [309, 24] width 7 height 6
radio input "true"
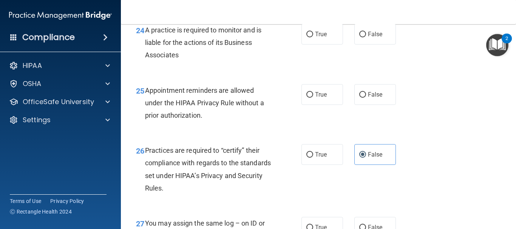
scroll to position [1738, 0]
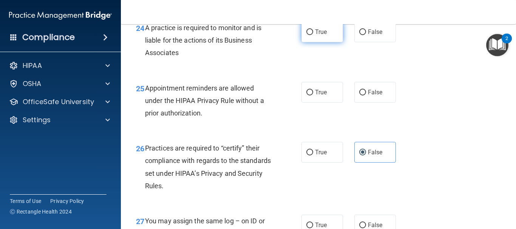
click at [320, 42] on label "True" at bounding box center [322, 32] width 42 height 21
click at [313, 35] on input "True" at bounding box center [309, 32] width 7 height 6
radio input "true"
click at [371, 42] on label "False" at bounding box center [375, 32] width 42 height 21
click at [366, 35] on input "False" at bounding box center [362, 32] width 7 height 6
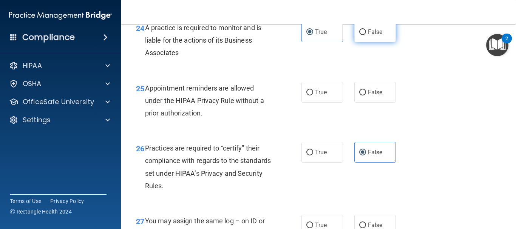
radio input "true"
radio input "false"
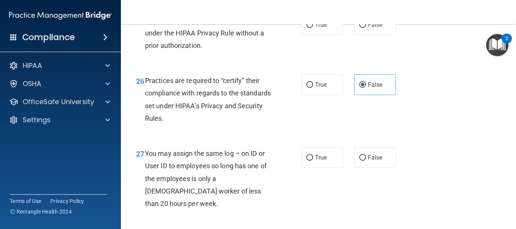
scroll to position [1808, 0]
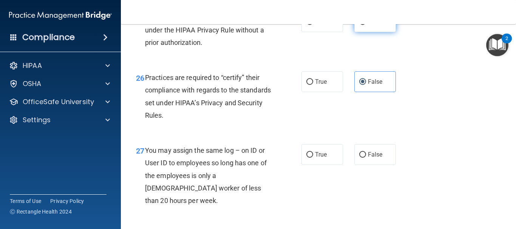
click at [378, 25] on span "False" at bounding box center [375, 21] width 15 height 7
click at [366, 25] on input "False" at bounding box center [362, 22] width 7 height 6
radio input "true"
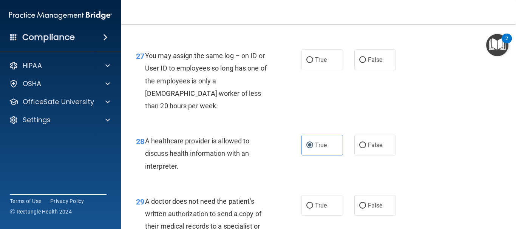
scroll to position [1902, 0]
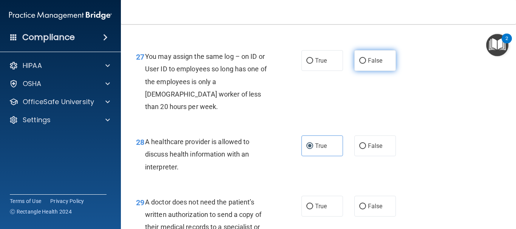
click at [360, 64] on input "False" at bounding box center [362, 61] width 7 height 6
radio input "true"
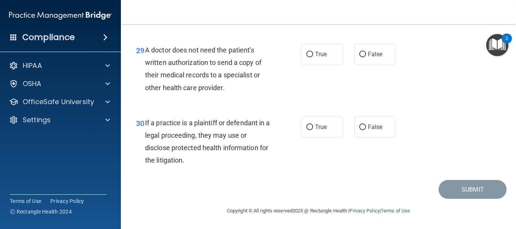
scroll to position [2067, 0]
click at [363, 60] on label "False" at bounding box center [375, 54] width 42 height 21
click at [363, 57] on input "False" at bounding box center [362, 55] width 7 height 6
radio input "true"
click at [319, 123] on span "True" at bounding box center [321, 126] width 12 height 7
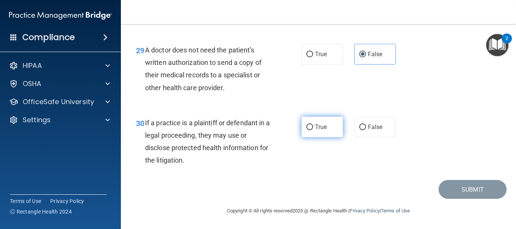
click at [313, 125] on input "True" at bounding box center [309, 128] width 7 height 6
radio input "true"
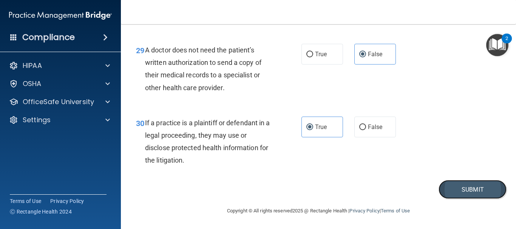
click at [451, 194] on button "Submit" at bounding box center [472, 189] width 68 height 19
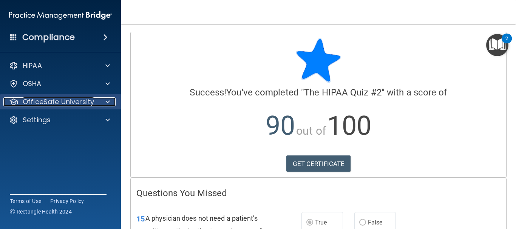
click at [66, 105] on p "OfficeSafe University" at bounding box center [58, 101] width 71 height 9
click at [50, 97] on p "OfficeSafe University" at bounding box center [58, 101] width 71 height 9
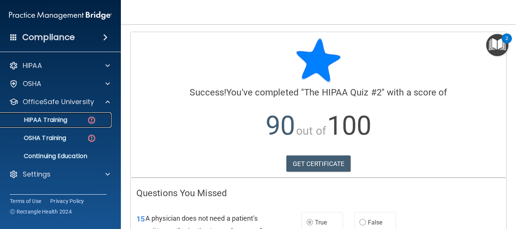
click at [59, 115] on link "HIPAA Training" at bounding box center [51, 119] width 119 height 15
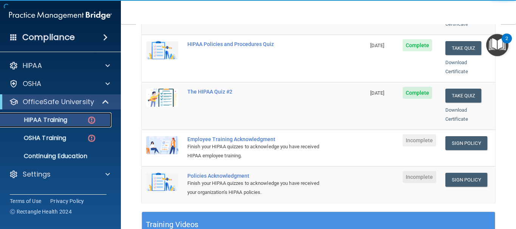
scroll to position [156, 0]
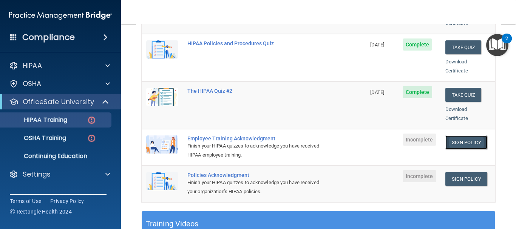
click at [471, 136] on link "Sign Policy" at bounding box center [466, 143] width 42 height 14
click at [457, 172] on link "Sign Policy" at bounding box center [466, 179] width 42 height 14
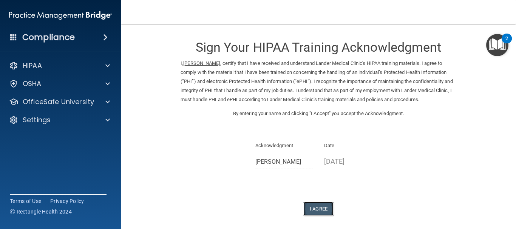
click at [320, 202] on button "I Agree" at bounding box center [318, 209] width 30 height 14
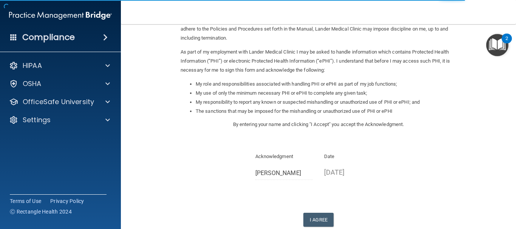
scroll to position [73, 0]
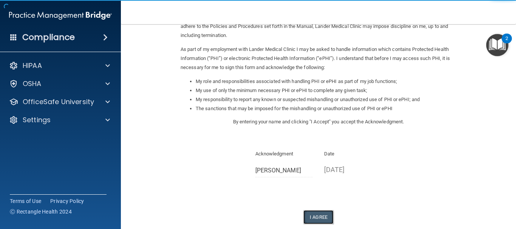
click at [327, 215] on button "I Agree" at bounding box center [318, 217] width 30 height 14
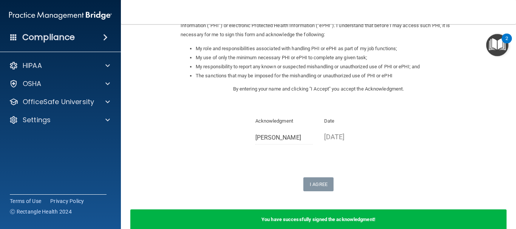
scroll to position [146, 0]
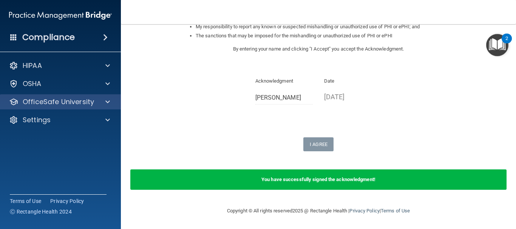
click at [105, 97] on div "OfficeSafe University" at bounding box center [60, 101] width 121 height 15
click at [108, 108] on div "OfficeSafe University" at bounding box center [60, 101] width 121 height 15
click at [107, 103] on span at bounding box center [107, 101] width 5 height 9
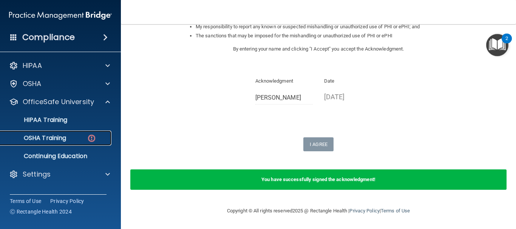
click at [74, 136] on div "OSHA Training" at bounding box center [56, 138] width 103 height 8
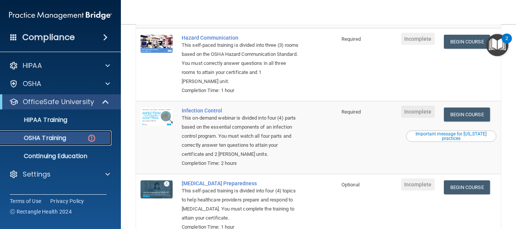
scroll to position [162, 0]
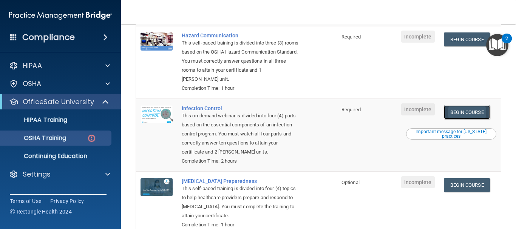
click at [461, 115] on link "Begin Course" at bounding box center [467, 112] width 46 height 14
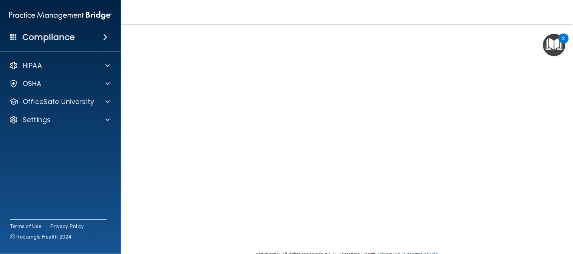
scroll to position [50, 0]
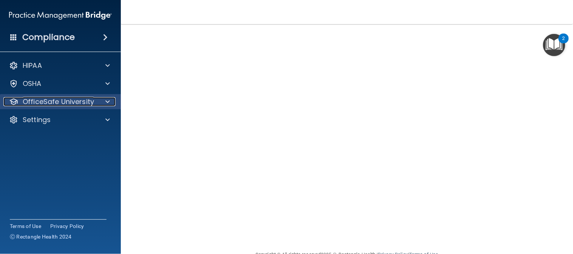
click at [81, 97] on p "OfficeSafe University" at bounding box center [58, 101] width 71 height 9
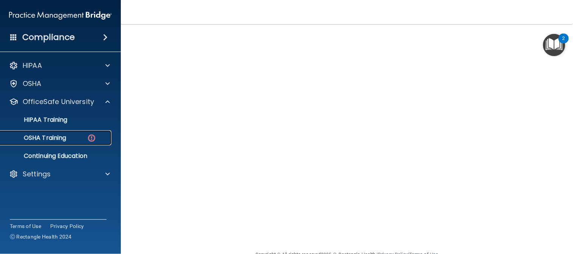
click at [81, 141] on div "OSHA Training" at bounding box center [56, 138] width 103 height 8
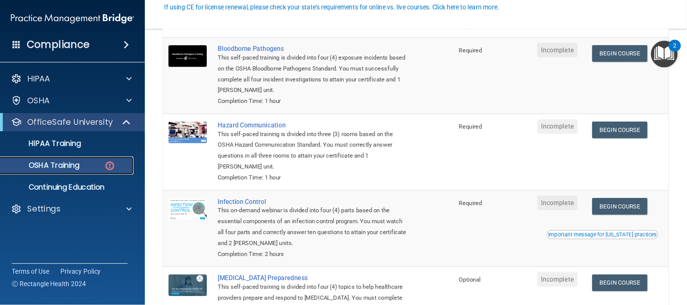
scroll to position [75, 0]
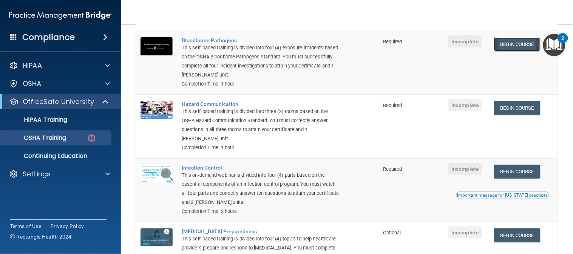
click at [501, 42] on link "Begin Course" at bounding box center [517, 44] width 46 height 14
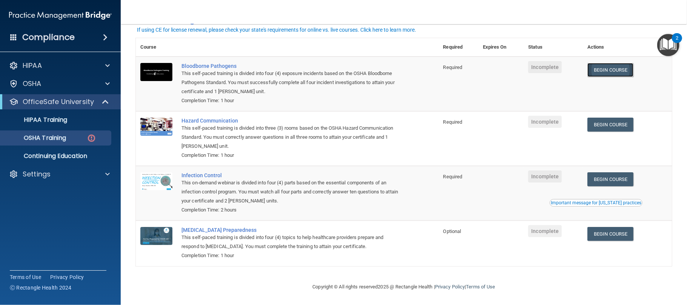
scroll to position [51, 0]
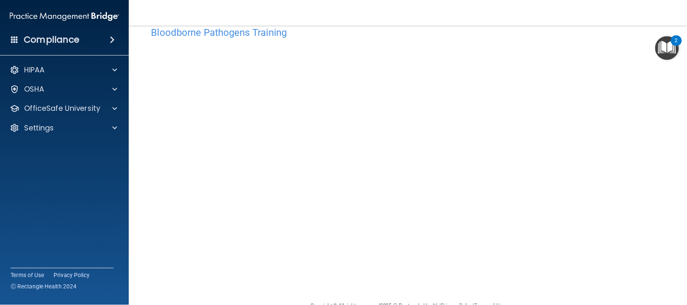
scroll to position [17, 0]
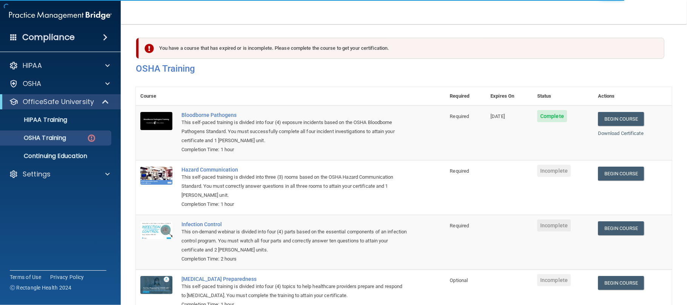
scroll to position [51, 0]
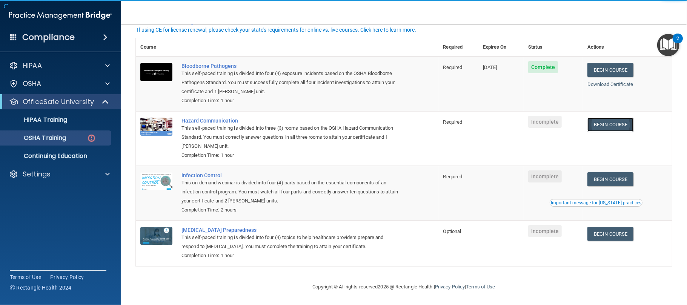
click at [607, 118] on link "Begin Course" at bounding box center [611, 125] width 46 height 14
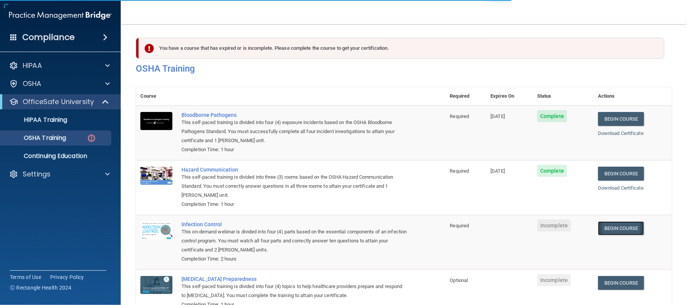
click at [602, 230] on link "Begin Course" at bounding box center [621, 229] width 46 height 14
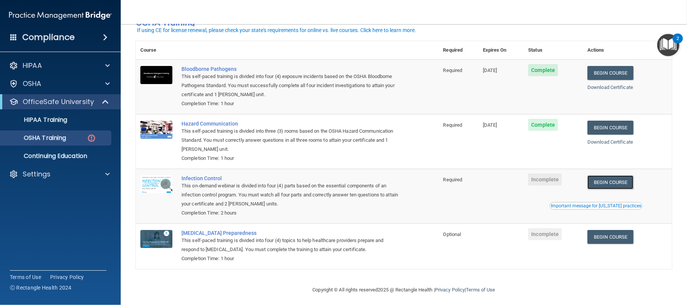
scroll to position [51, 0]
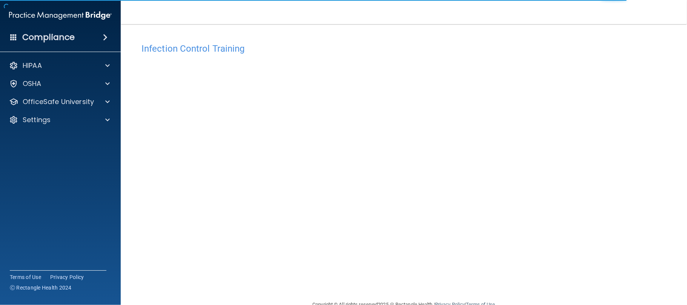
scroll to position [17, 0]
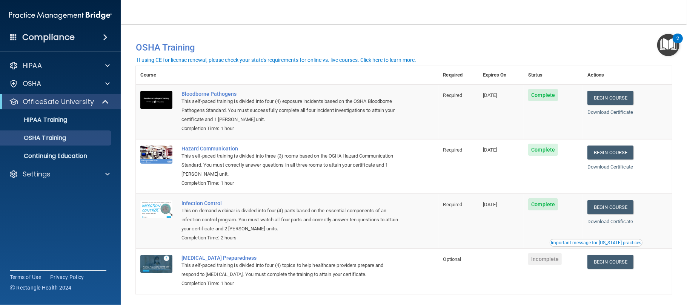
click at [668, 49] on img "Open Resource Center, 2 new notifications" at bounding box center [669, 45] width 22 height 22
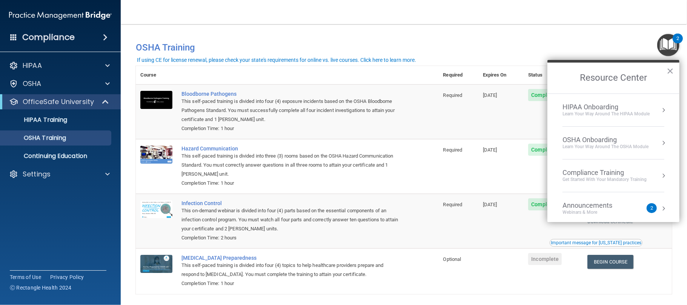
click at [668, 49] on img "Open Resource Center, 2 new notifications" at bounding box center [669, 45] width 22 height 22
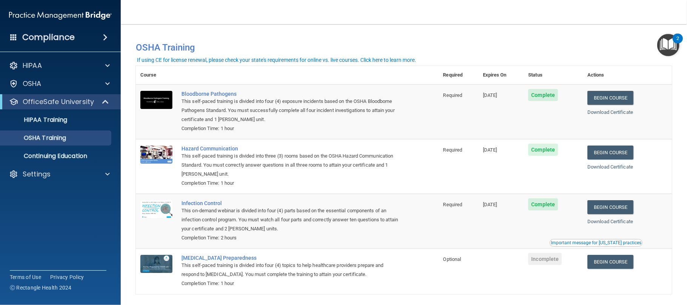
click at [668, 49] on img "Open Resource Center, 2 new notifications" at bounding box center [669, 45] width 22 height 22
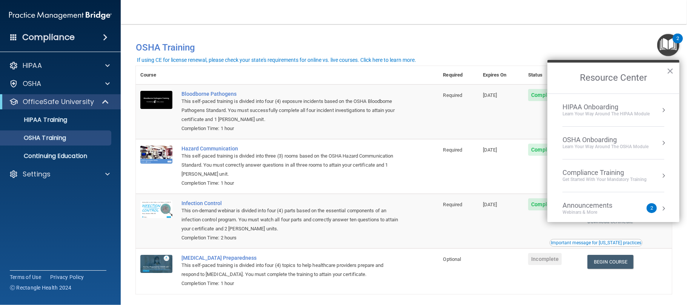
click at [618, 208] on div "Announcements" at bounding box center [595, 206] width 65 height 8
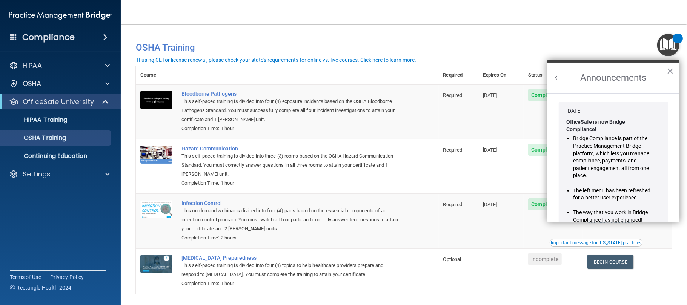
scroll to position [139, 0]
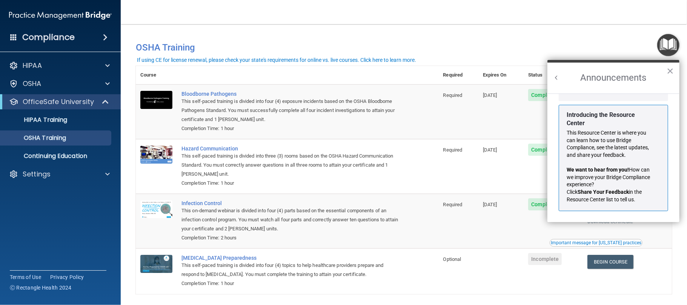
click at [668, 47] on img "Open Resource Center" at bounding box center [669, 45] width 22 height 22
